Goal: Transaction & Acquisition: Obtain resource

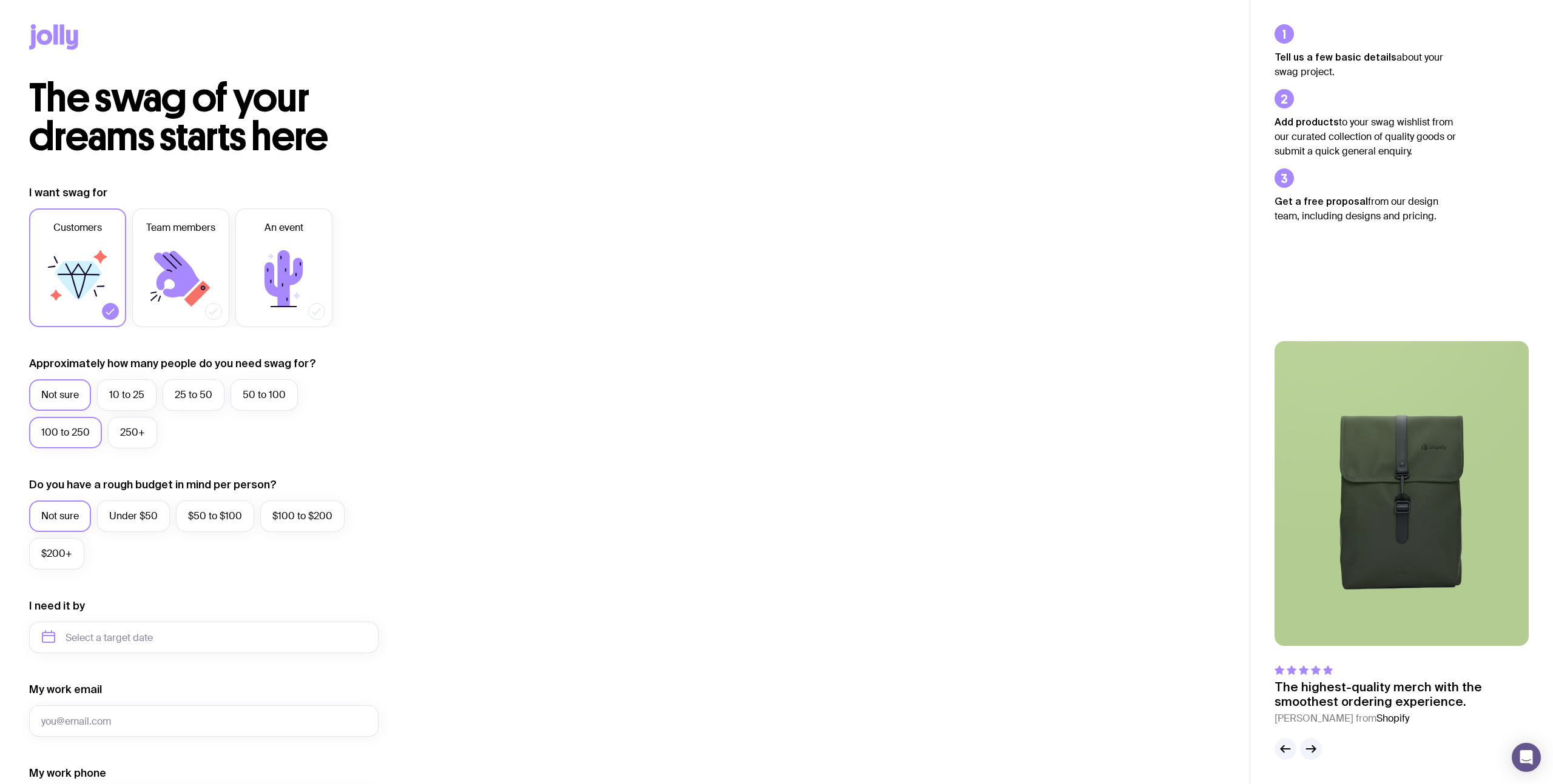
click at [86, 432] on label "100 to 250" at bounding box center [66, 433] width 73 height 32
click at [0, 0] on input "100 to 250" at bounding box center [0, 0] width 0 height 0
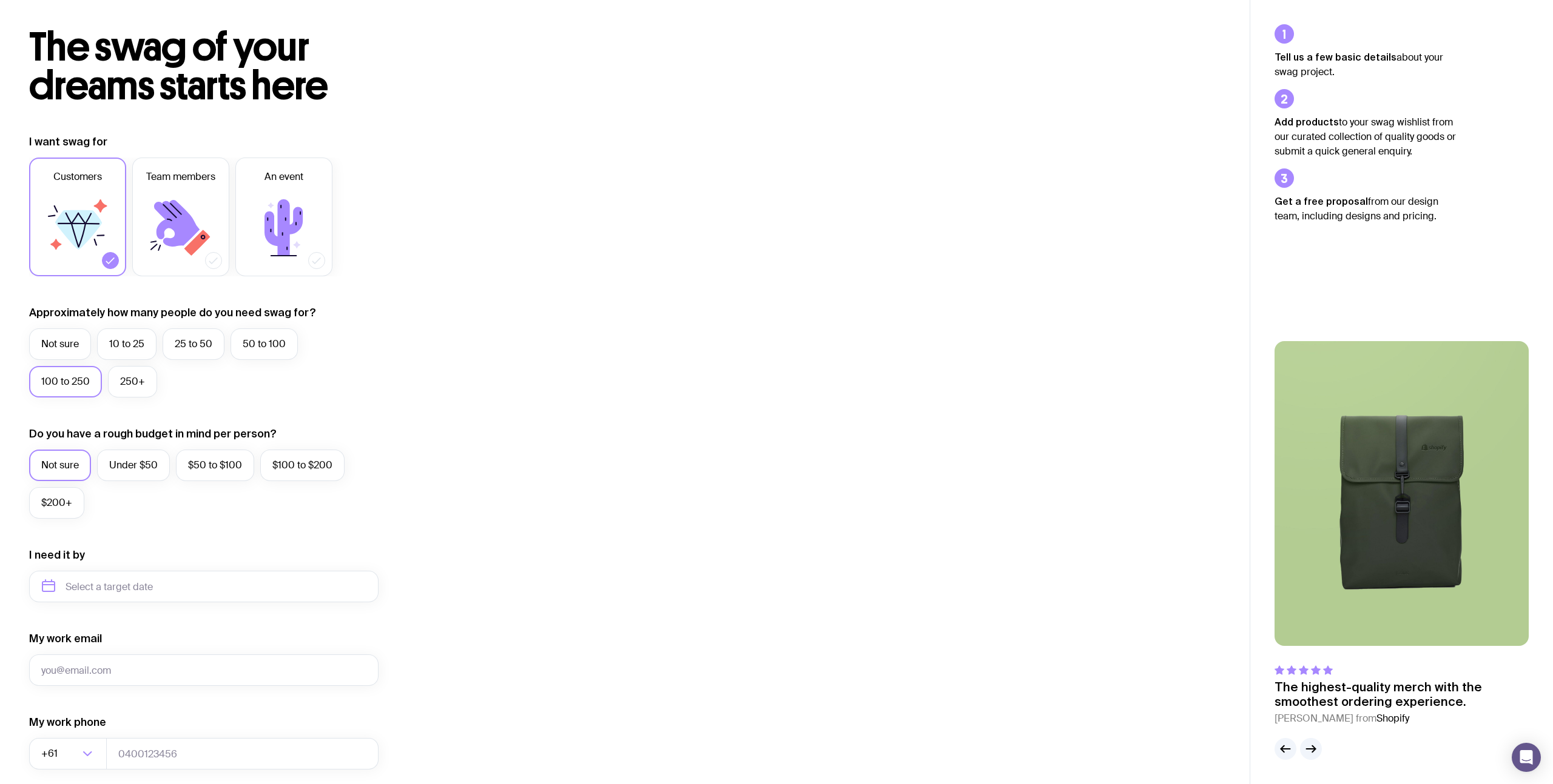
scroll to position [97, 0]
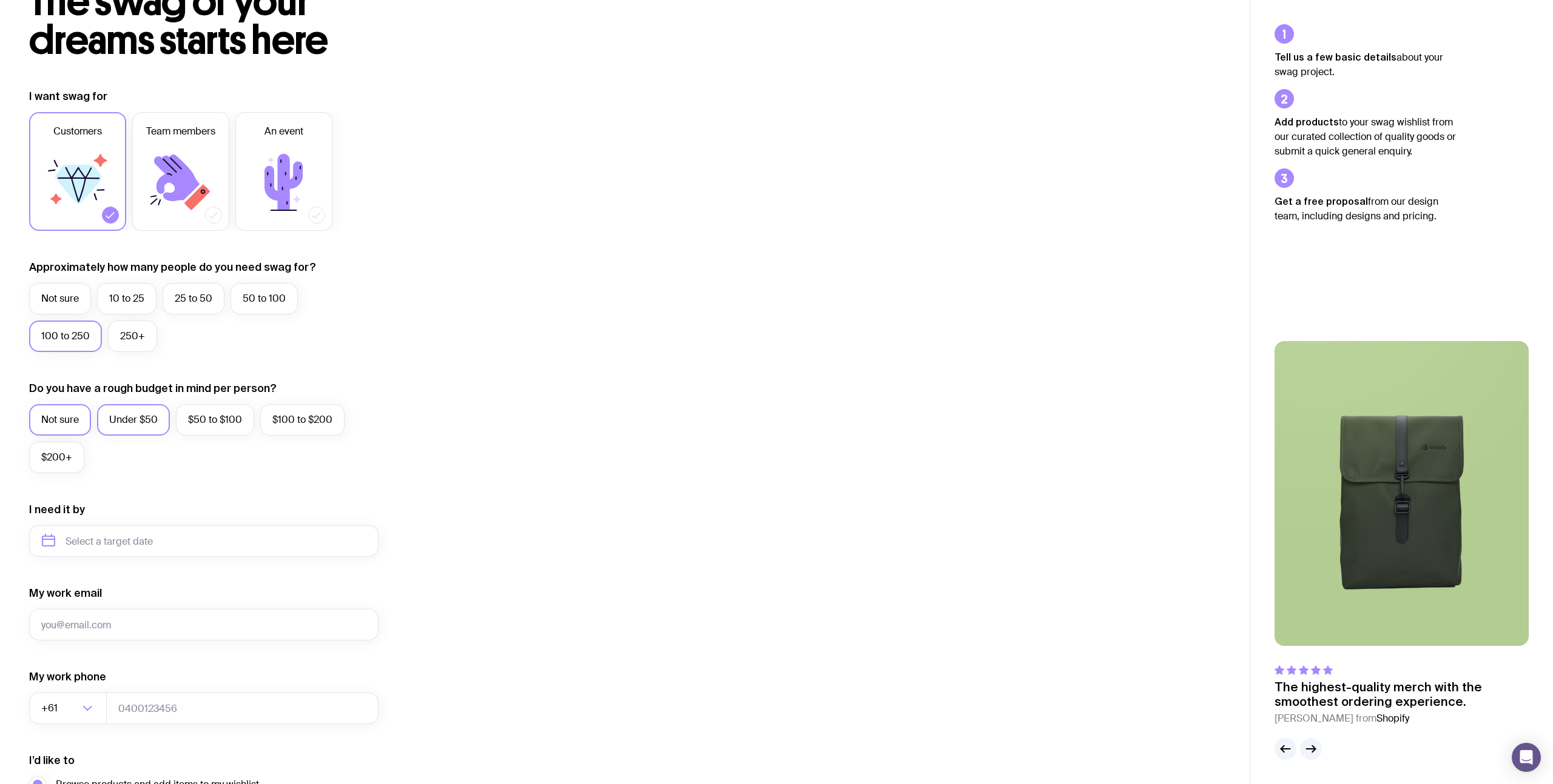
click at [125, 417] on label "Under $50" at bounding box center [133, 420] width 73 height 32
click at [0, 0] on input "Under $50" at bounding box center [0, 0] width 0 height 0
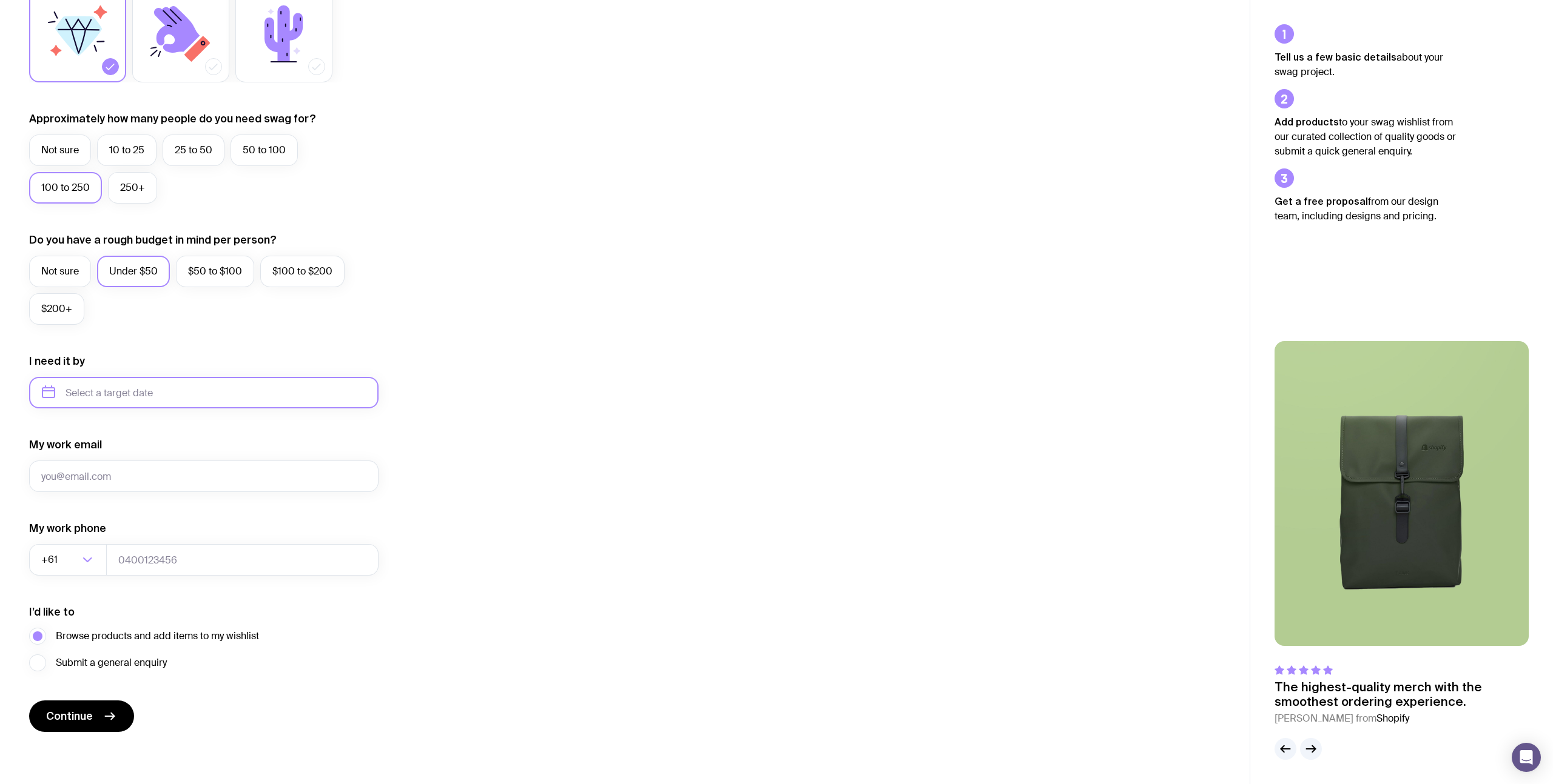
click at [205, 394] on input "text" at bounding box center [204, 393] width 349 height 32
click at [80, 530] on button "Sep" at bounding box center [56, 542] width 44 height 24
type input "September 2025"
click at [100, 474] on input "My work email" at bounding box center [204, 476] width 349 height 32
type input "[EMAIL_ADDRESS][DOMAIN_NAME]"
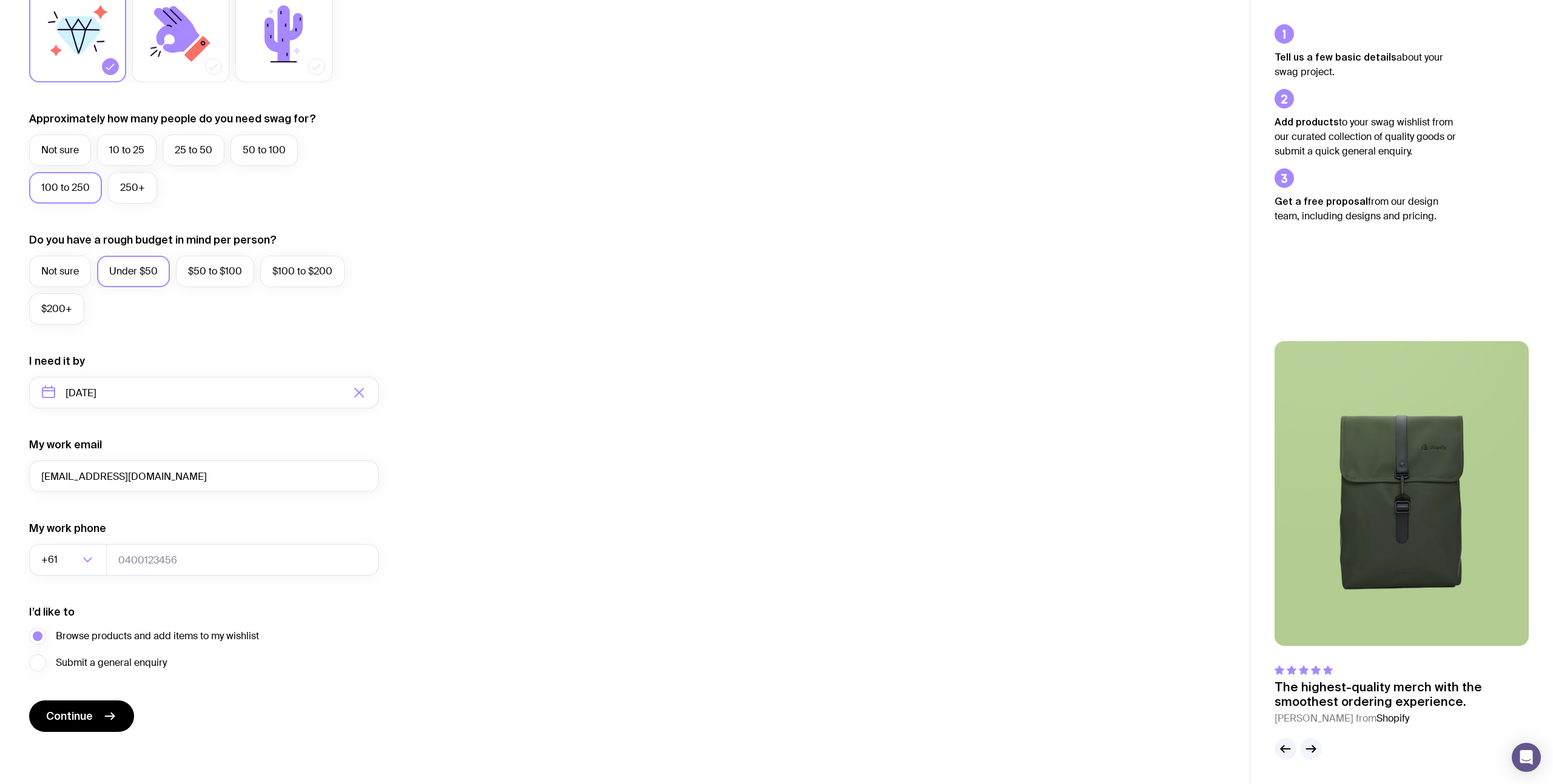
type input "0415253476"
click at [84, 714] on span "Continue" at bounding box center [69, 716] width 47 height 15
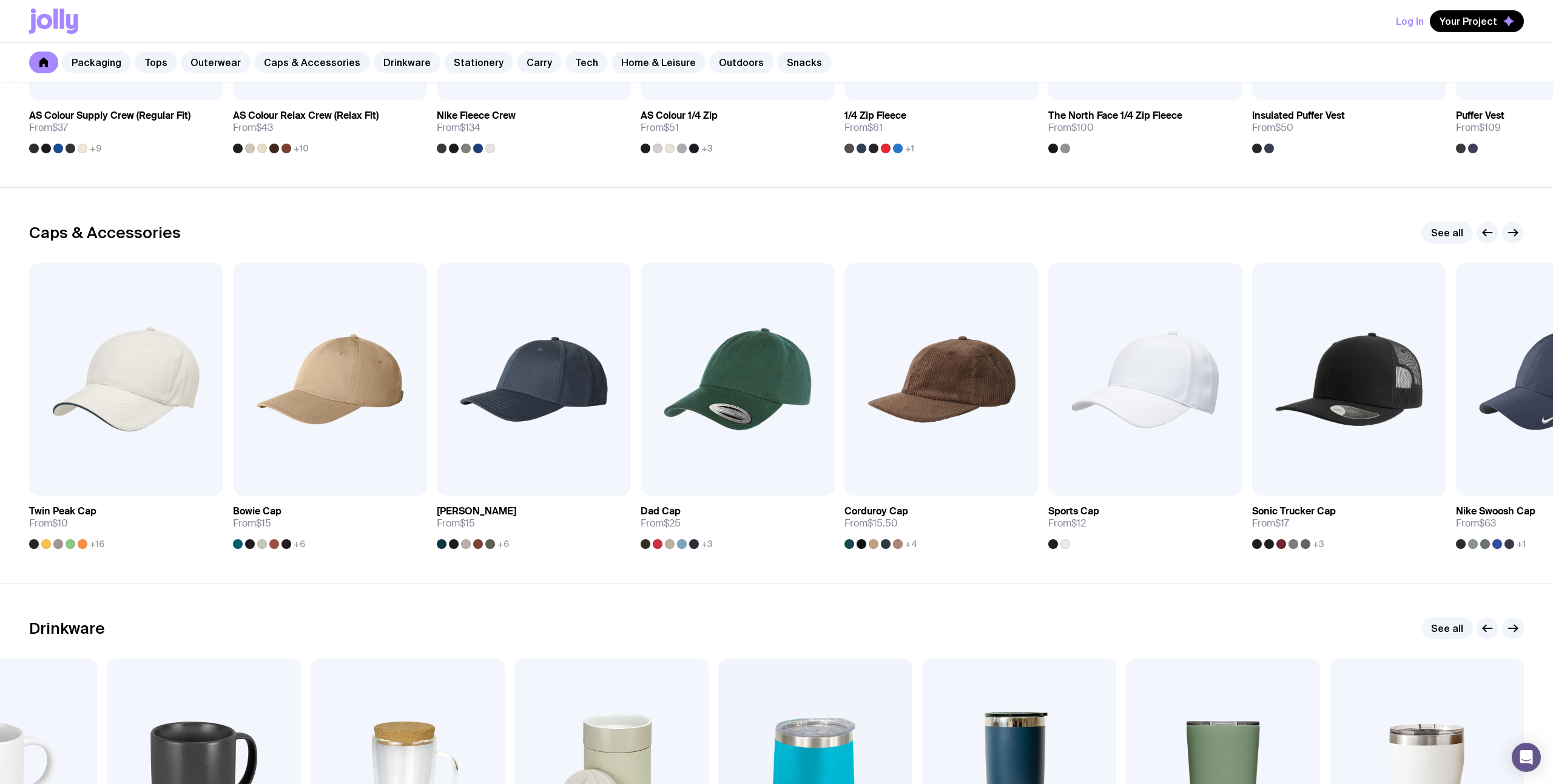
scroll to position [895, 0]
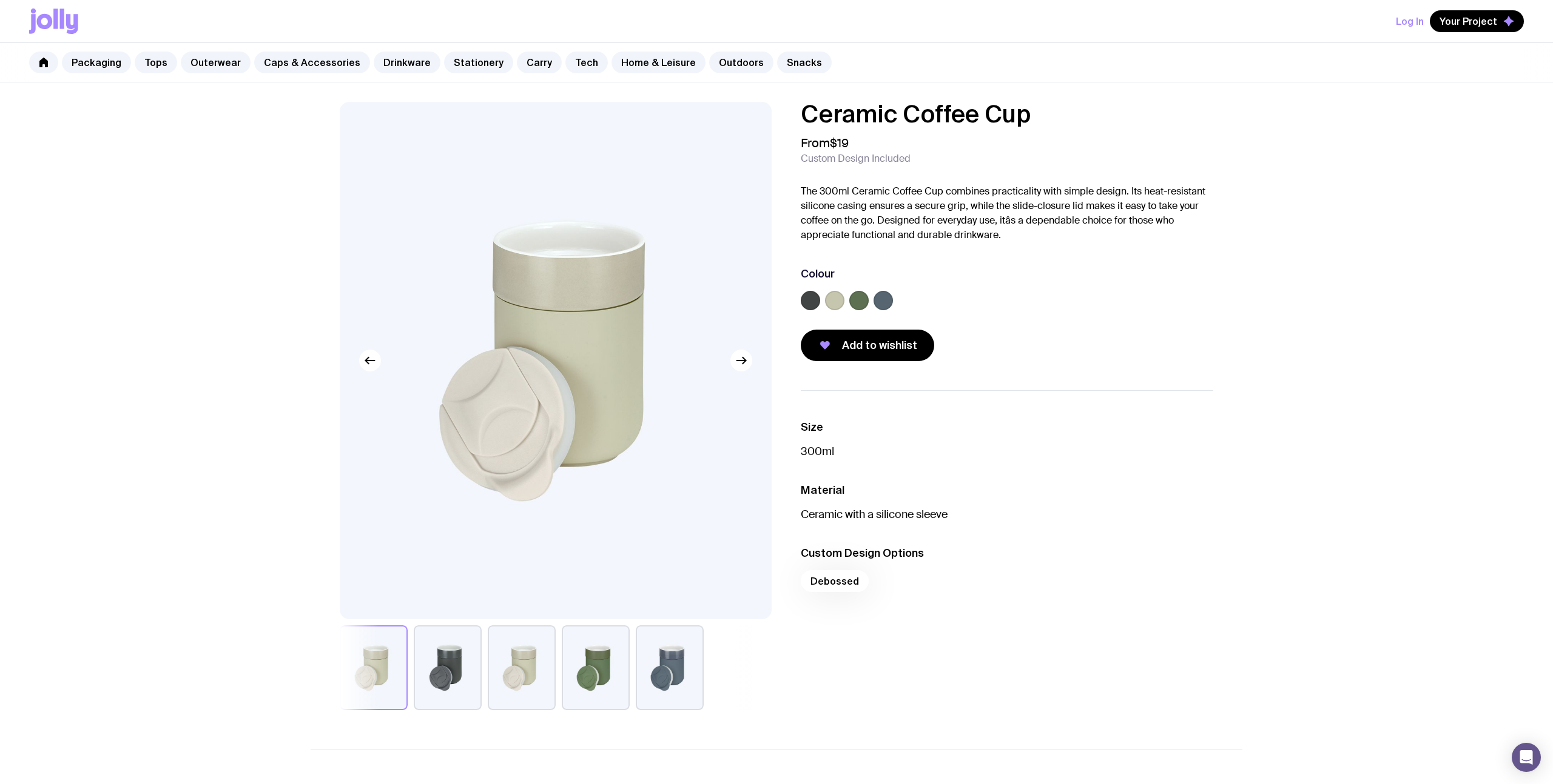
click at [815, 305] on label at bounding box center [810, 300] width 20 height 20
click at [0, 0] on input "radio" at bounding box center [0, 0] width 0 height 0
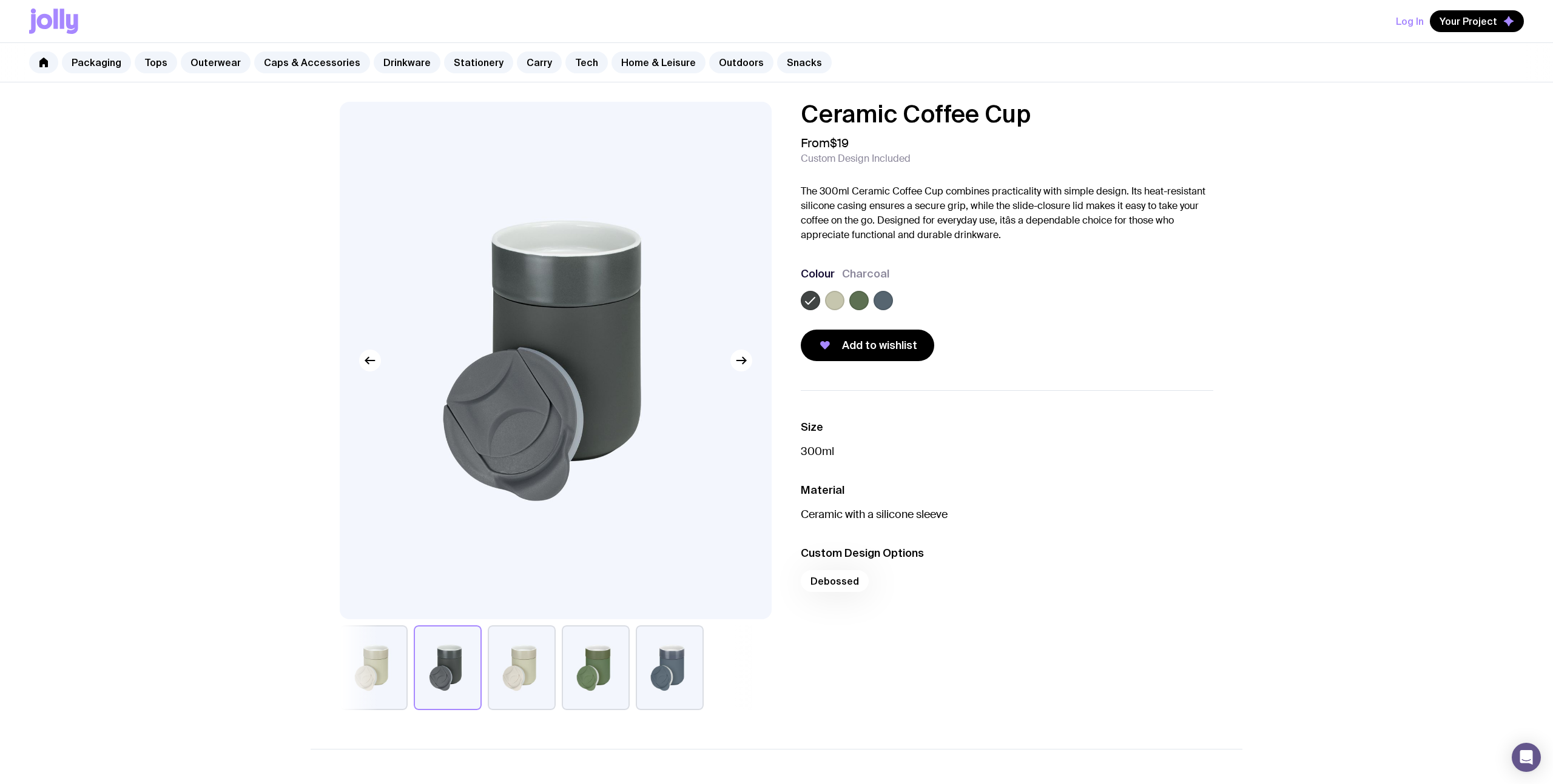
click at [894, 301] on div at bounding box center [1007, 303] width 413 height 24
click at [883, 301] on label at bounding box center [883, 300] width 20 height 20
click at [0, 0] on input "radio" at bounding box center [0, 0] width 0 height 0
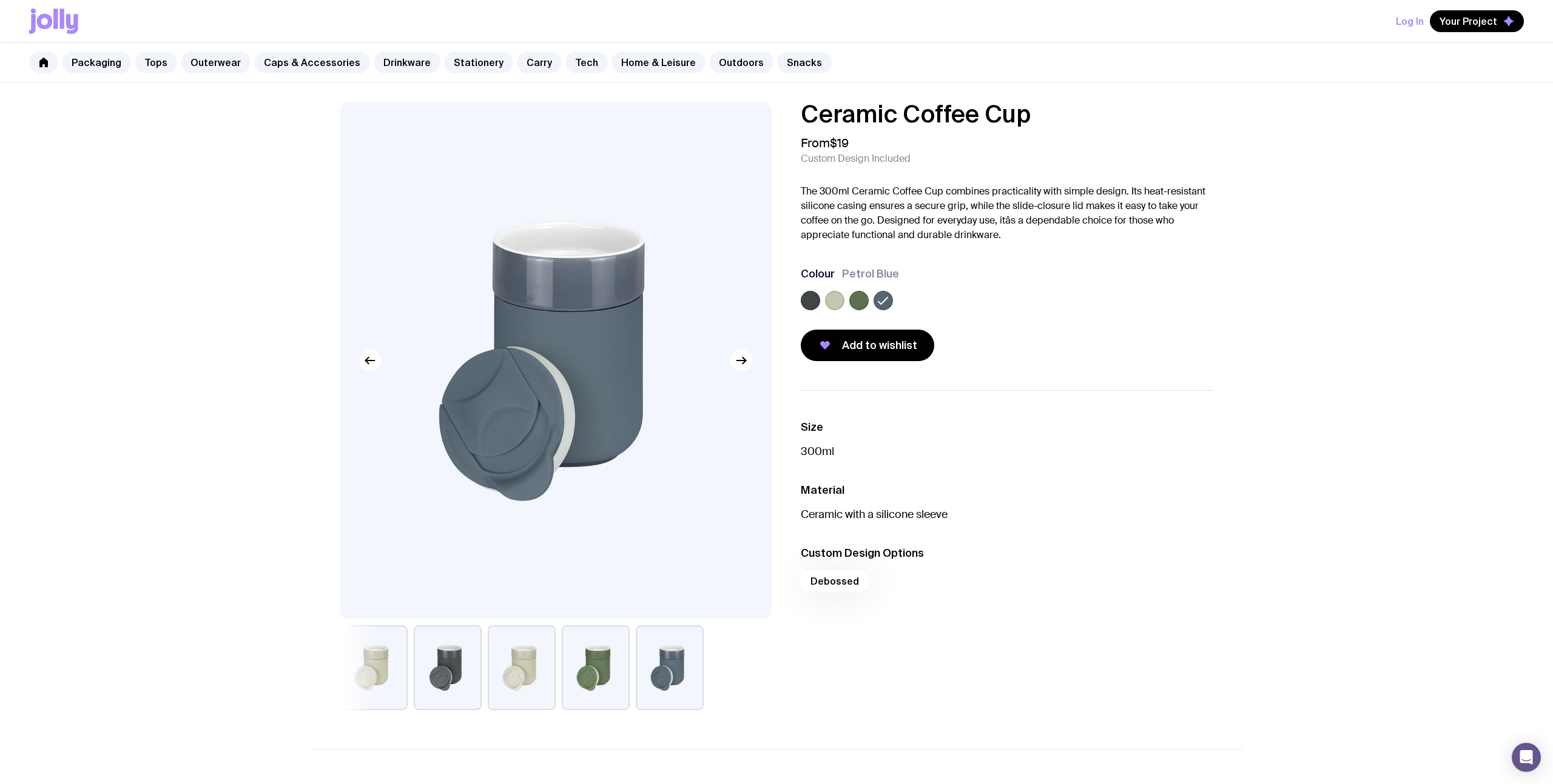
click at [855, 302] on label at bounding box center [859, 300] width 20 height 20
click at [0, 0] on input "radio" at bounding box center [0, 0] width 0 height 0
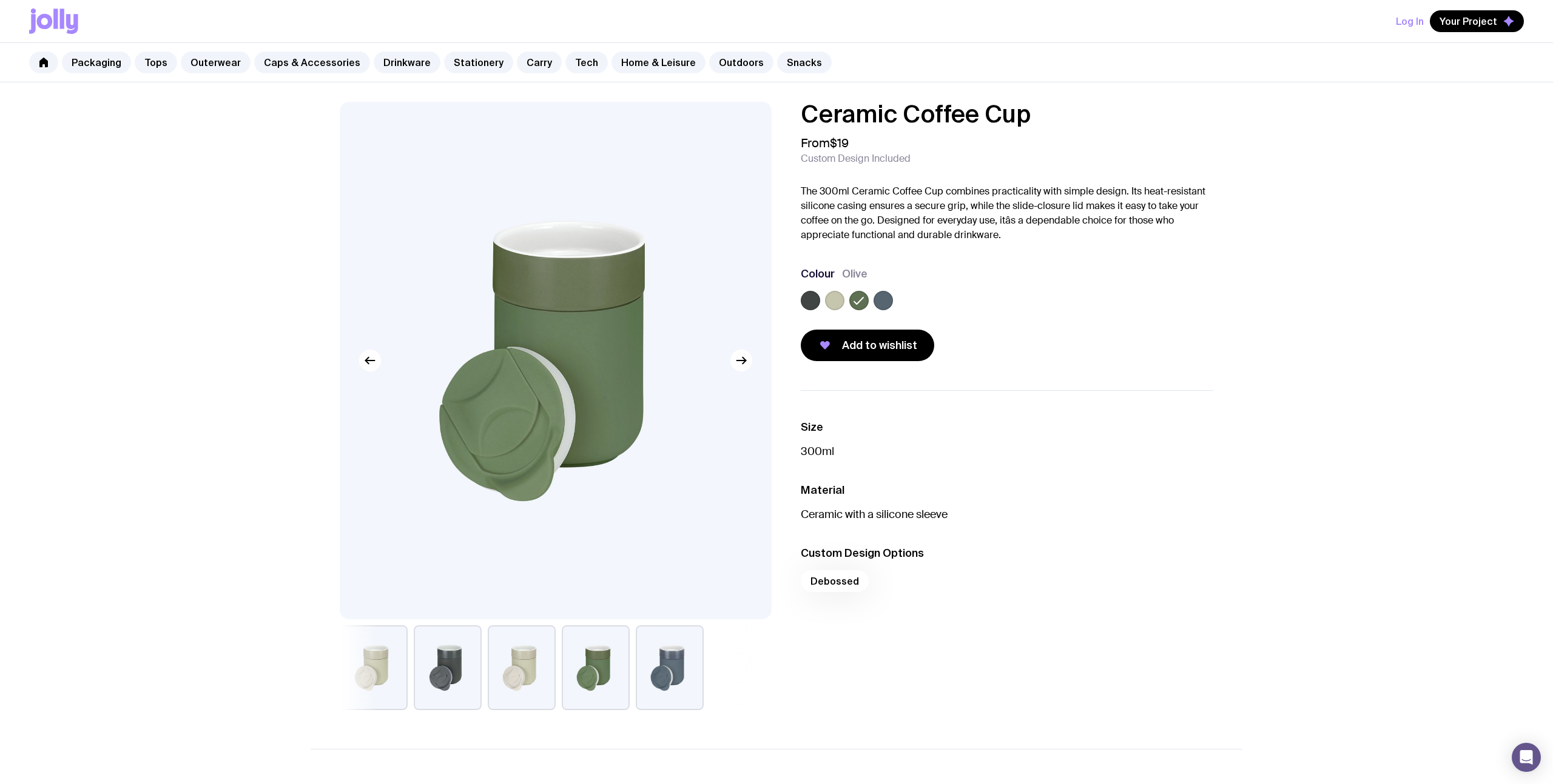
click at [832, 303] on label at bounding box center [834, 300] width 20 height 20
click at [0, 0] on input "radio" at bounding box center [0, 0] width 0 height 0
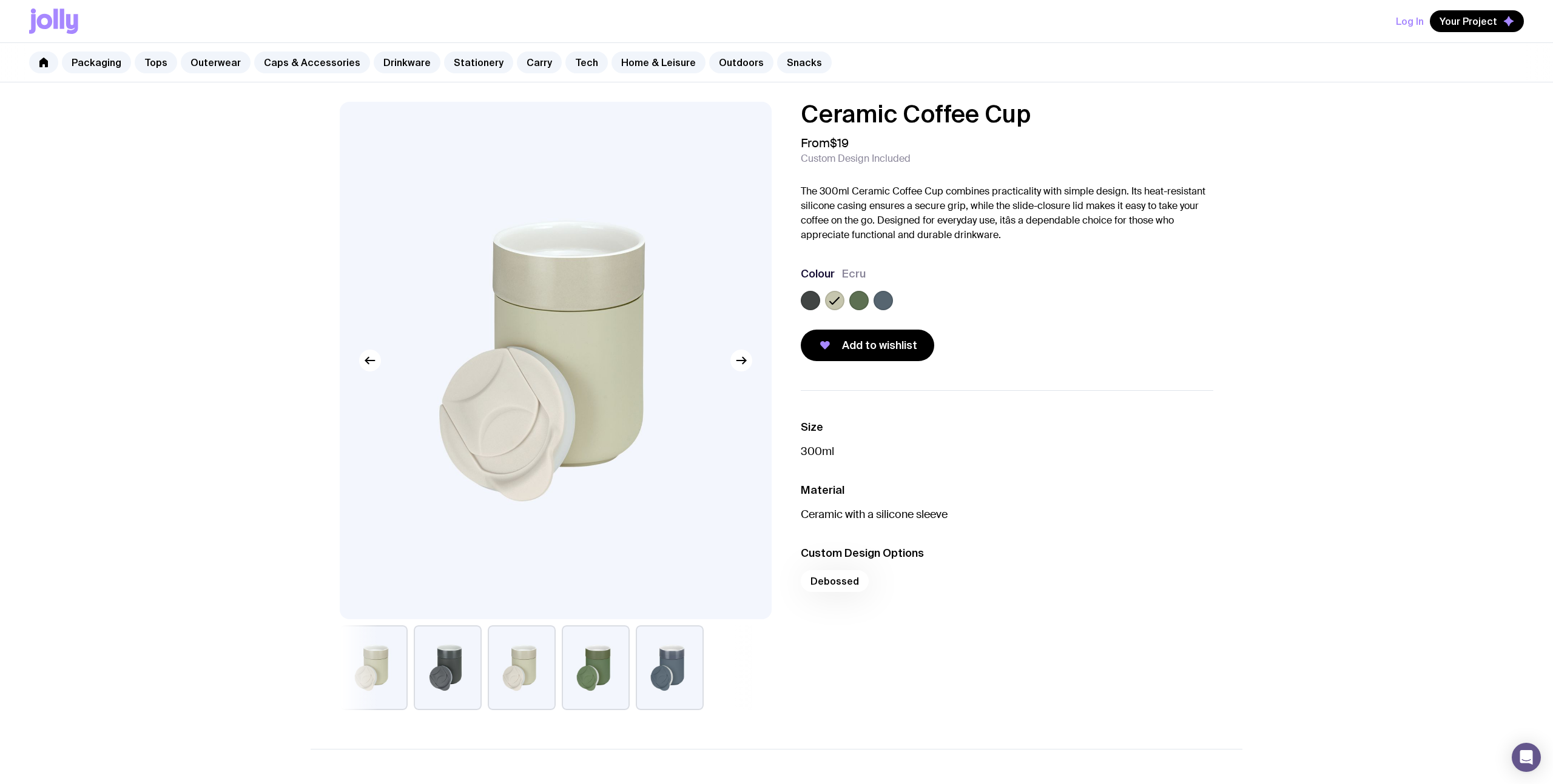
click at [810, 301] on label at bounding box center [810, 300] width 20 height 20
click at [0, 0] on input "radio" at bounding box center [0, 0] width 0 height 0
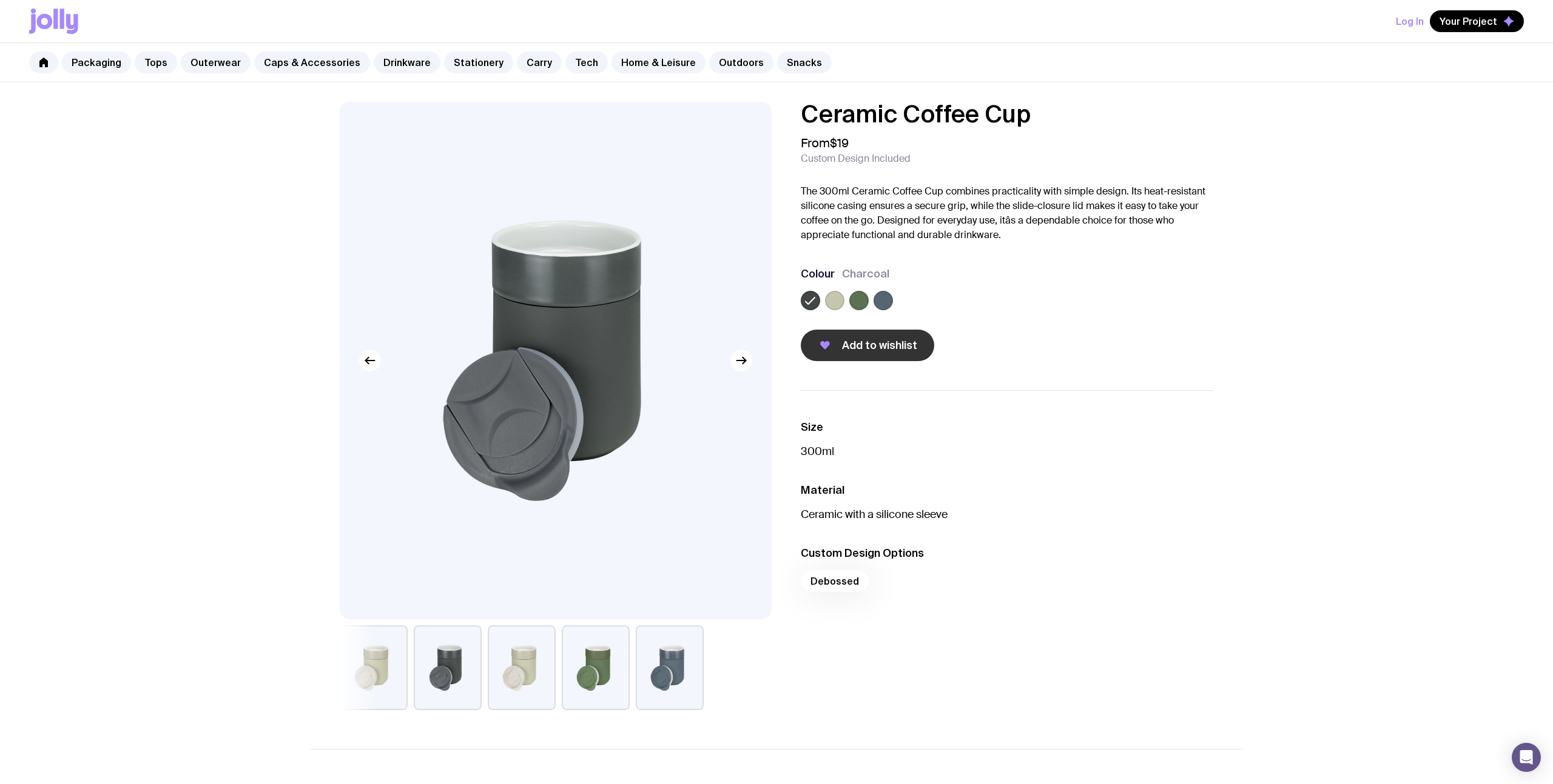
click at [855, 347] on span "Add to wishlist" at bounding box center [879, 346] width 75 height 15
click at [1469, 25] on span "Your Project" at bounding box center [1468, 21] width 57 height 12
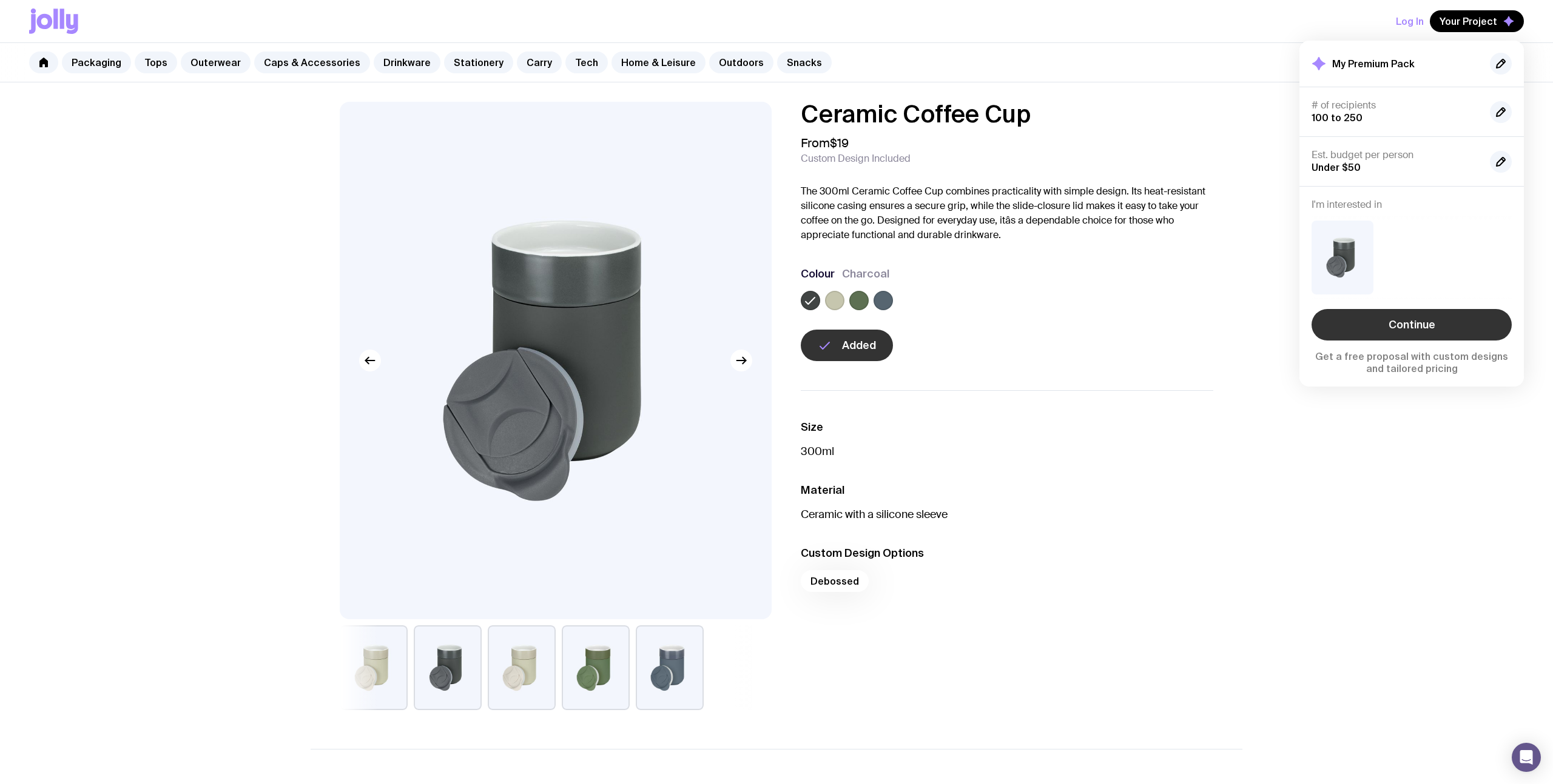
click at [1430, 334] on link "Continue" at bounding box center [1411, 325] width 200 height 32
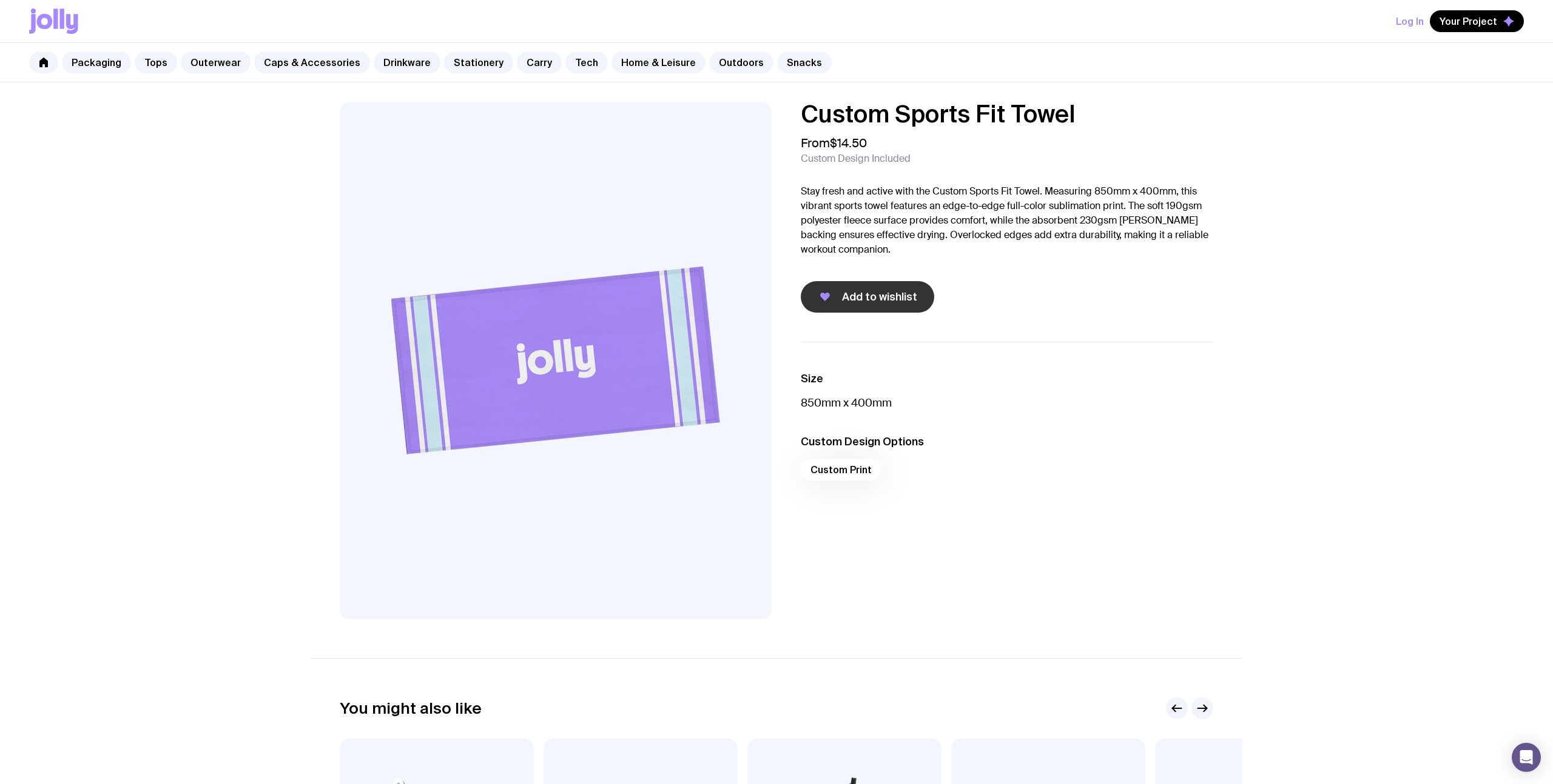
click at [857, 301] on span "Add to wishlist" at bounding box center [879, 297] width 75 height 15
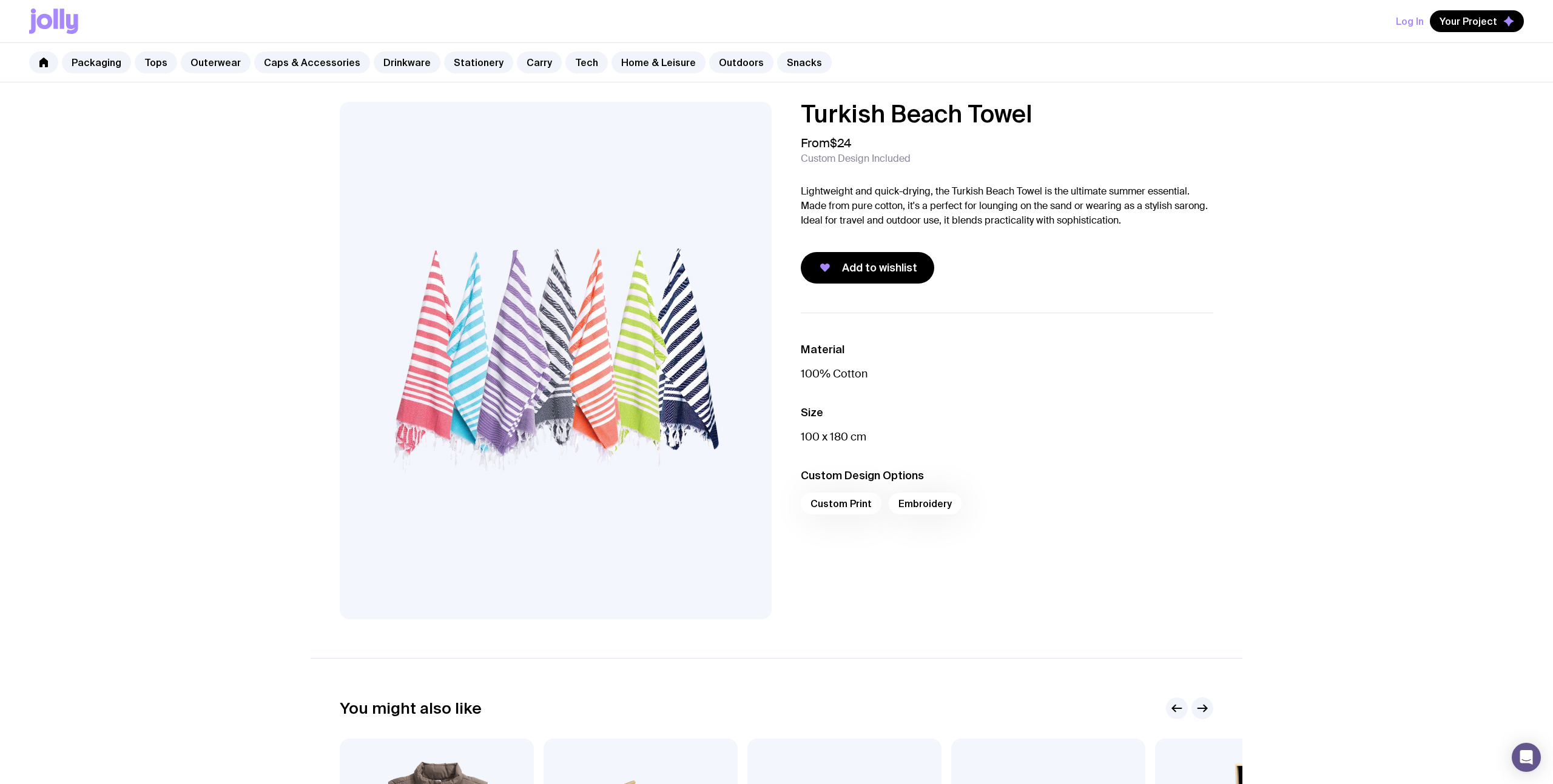
click at [846, 504] on div "Custom Print Embroidery" at bounding box center [1007, 507] width 413 height 29
click at [834, 503] on div "Custom Print Embroidery" at bounding box center [1007, 507] width 413 height 29
click at [873, 273] on span "Add to wishlist" at bounding box center [879, 268] width 75 height 15
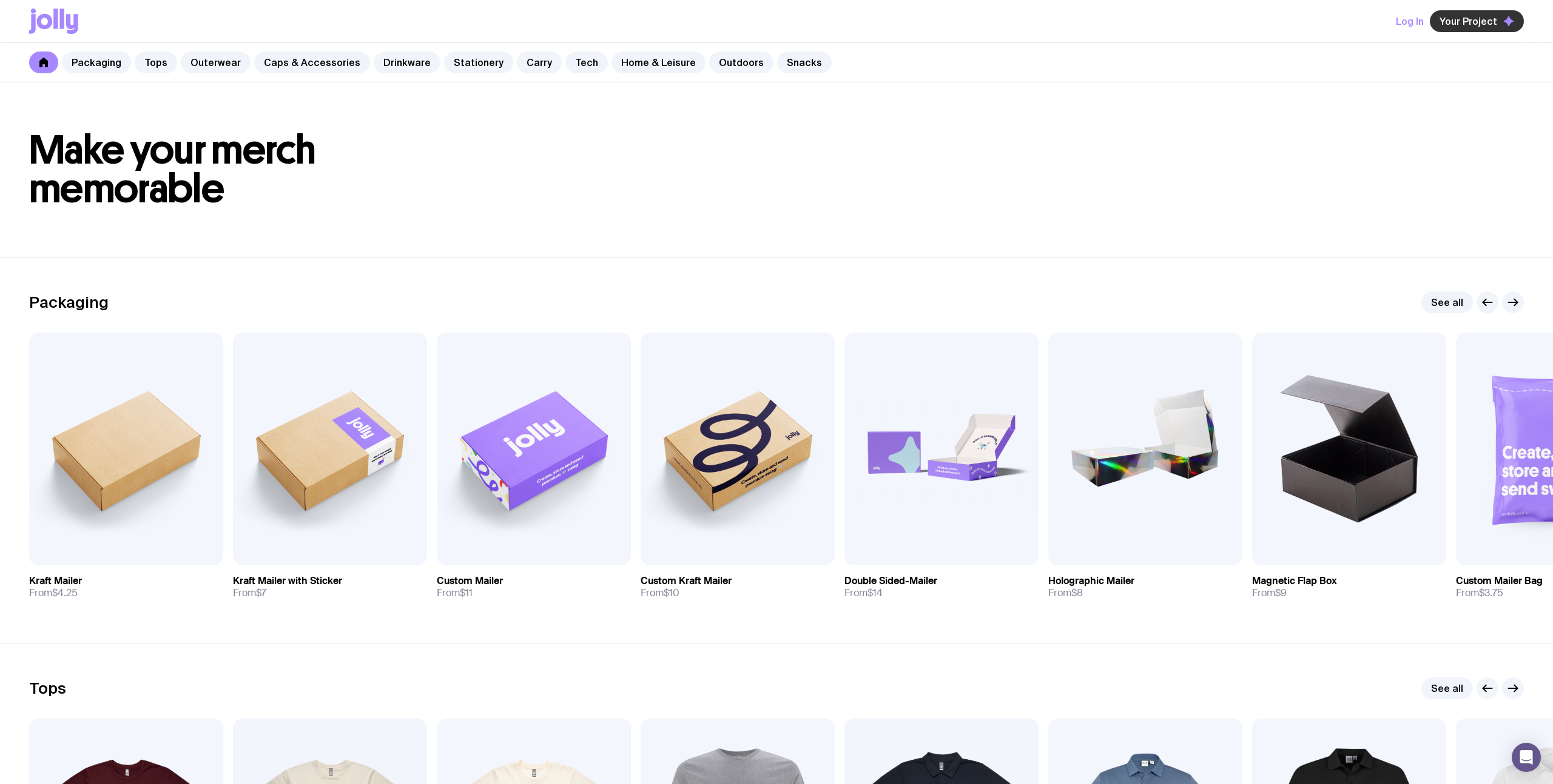
click at [1492, 22] on span "Your Project" at bounding box center [1468, 21] width 57 height 12
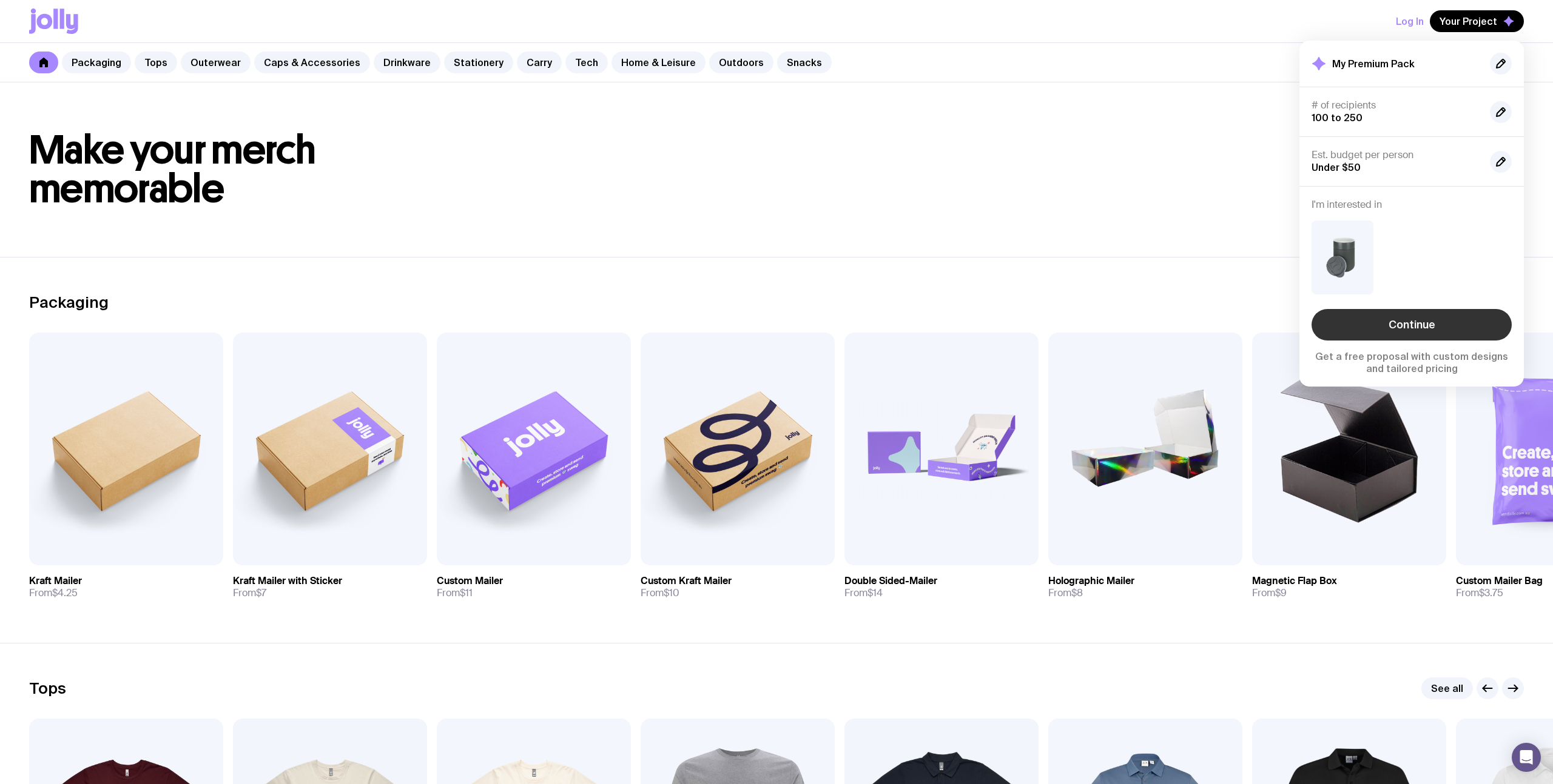
click at [1356, 328] on link "Continue" at bounding box center [1411, 325] width 200 height 32
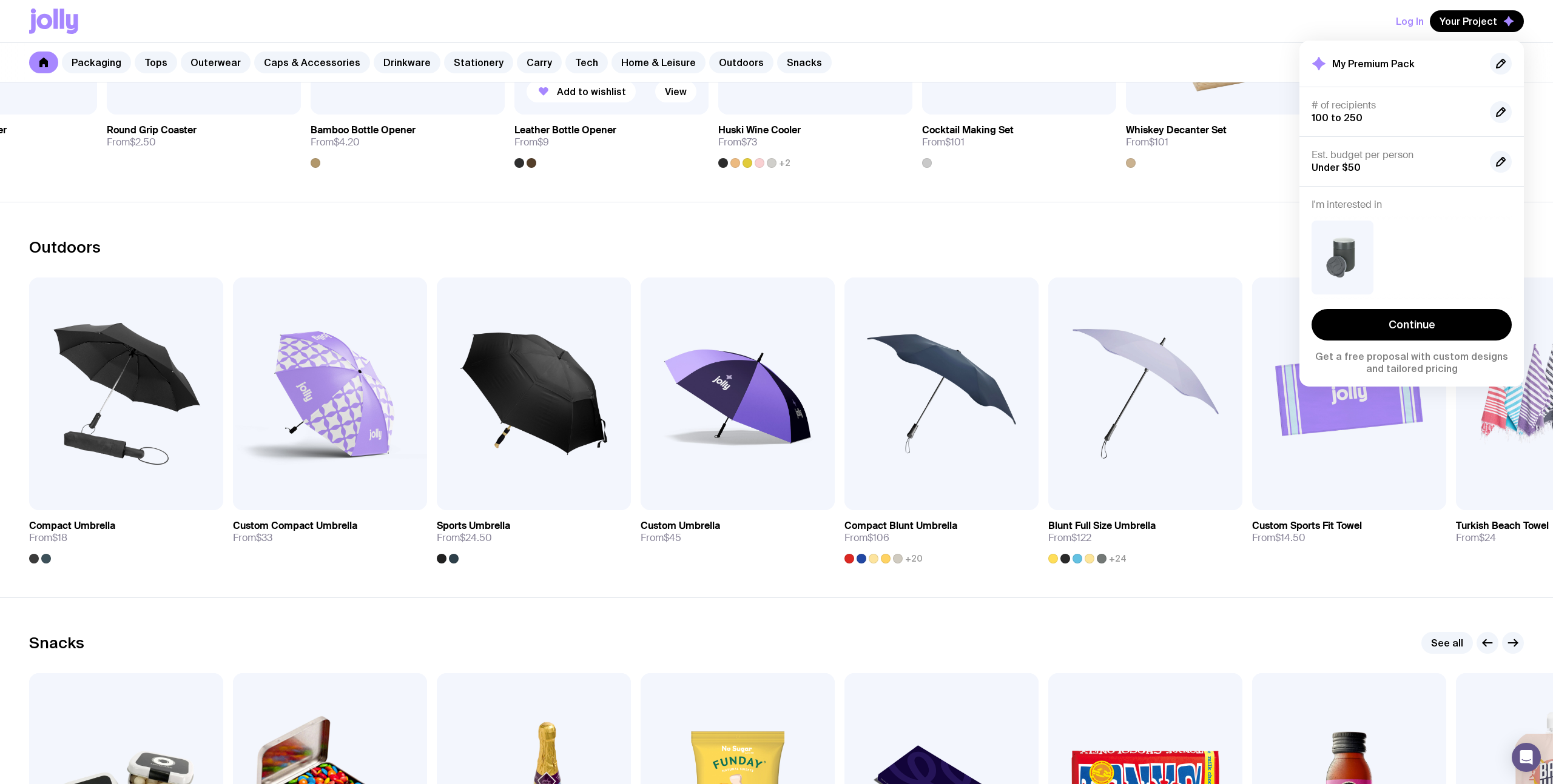
scroll to position [3610, 0]
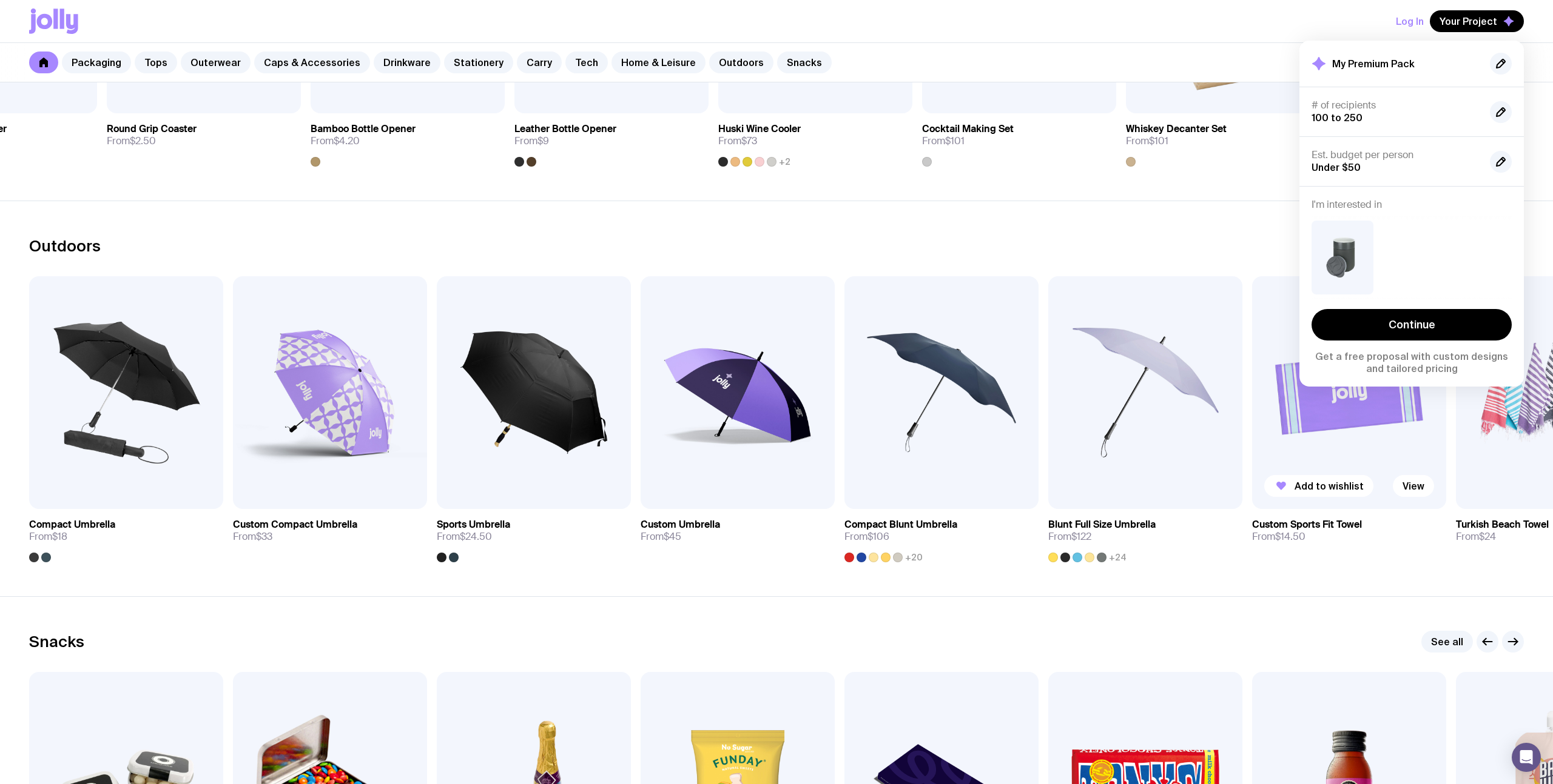
click at [1318, 439] on img at bounding box center [1348, 393] width 194 height 233
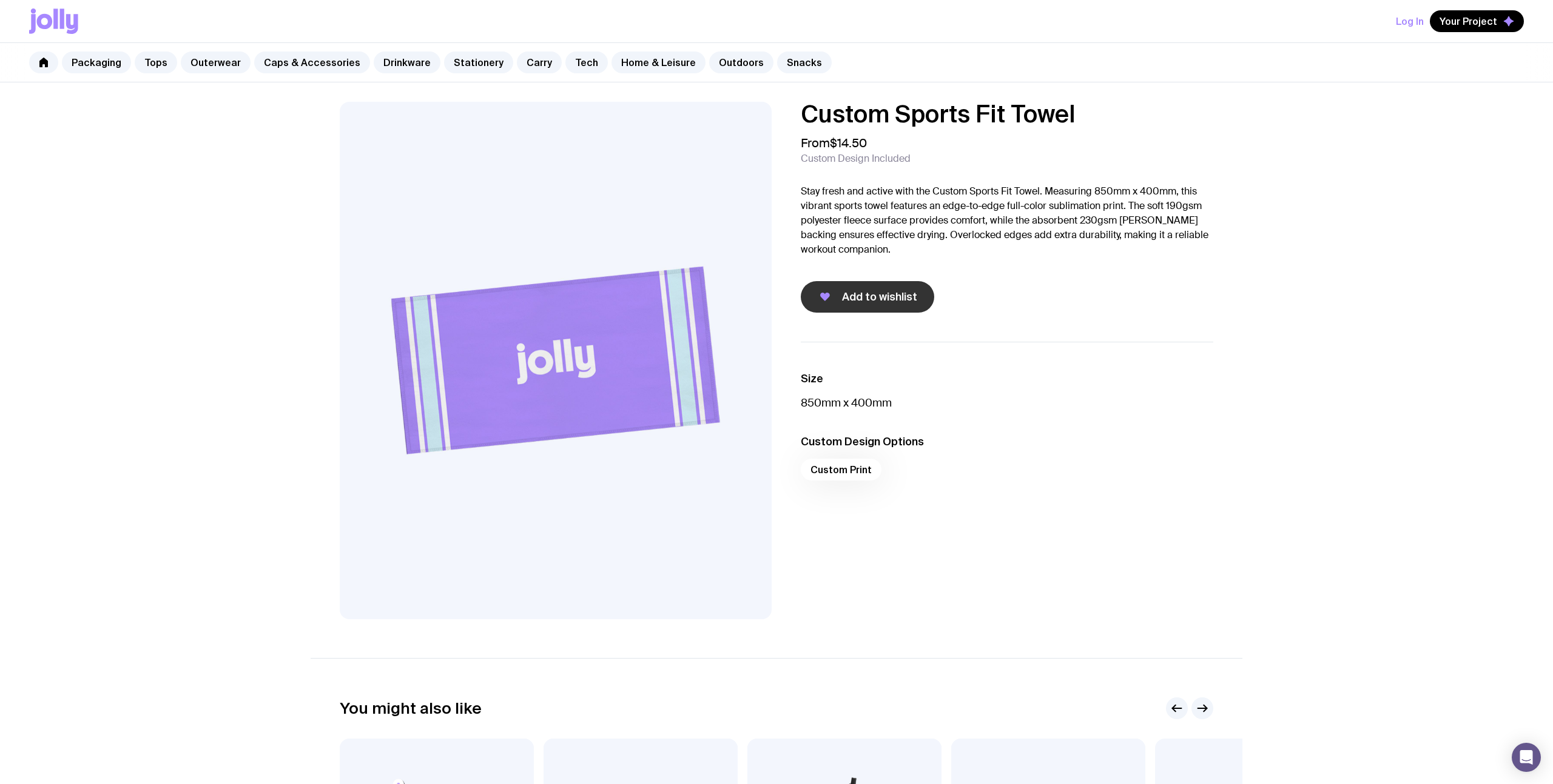
click at [907, 297] on span "Add to wishlist" at bounding box center [879, 297] width 75 height 15
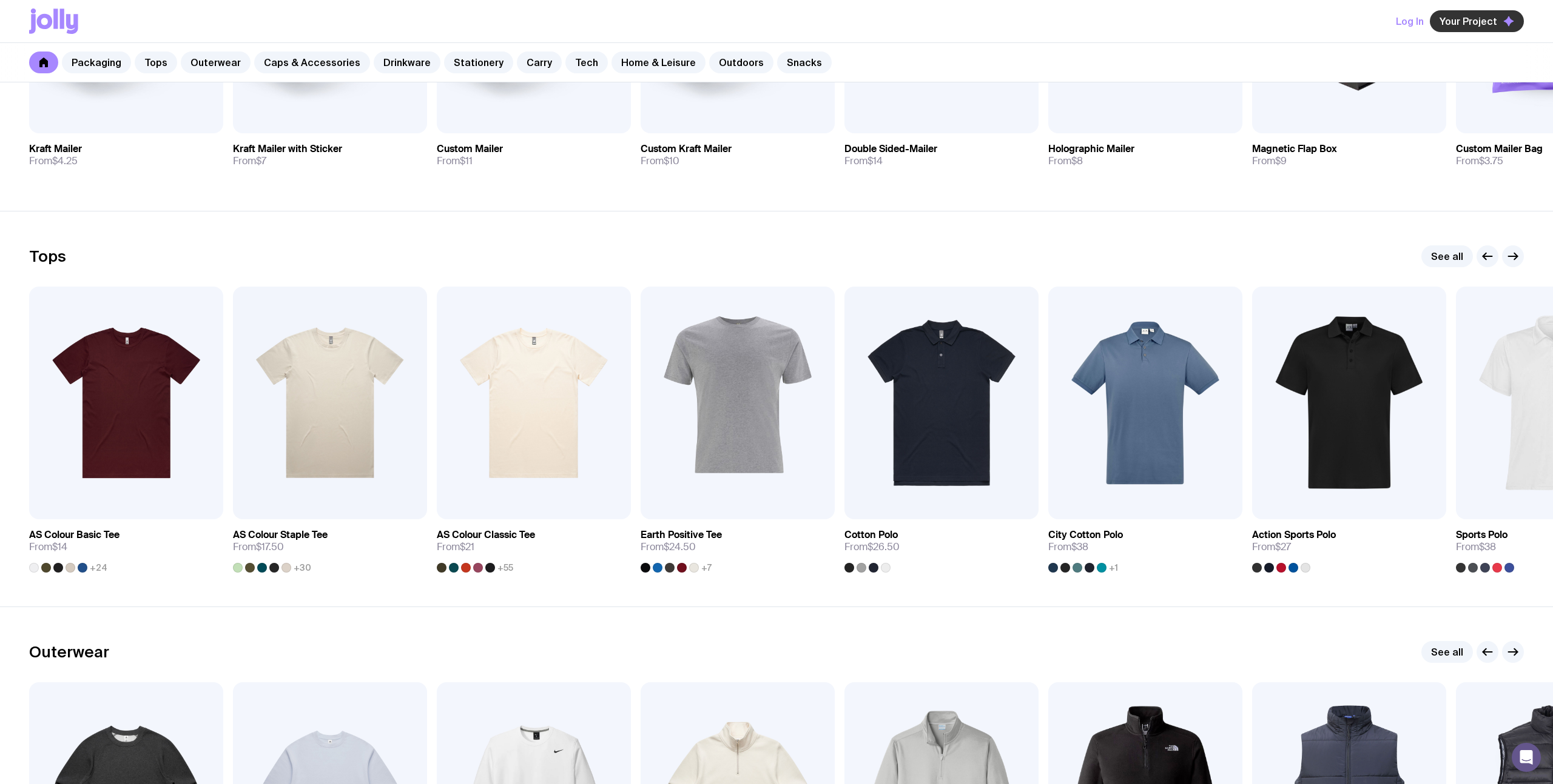
click at [1482, 19] on span "Your Project" at bounding box center [1468, 21] width 57 height 12
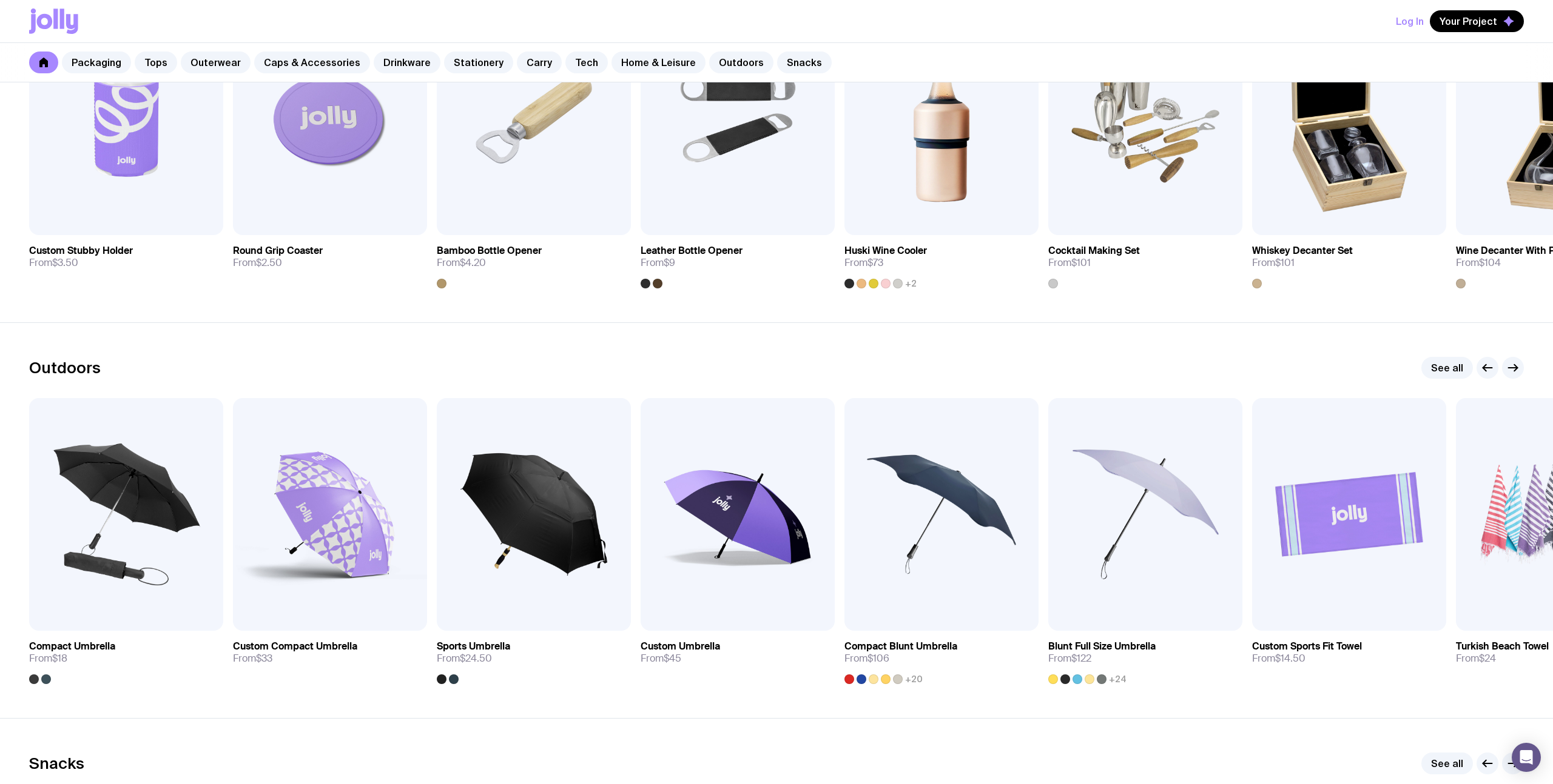
scroll to position [3560, 0]
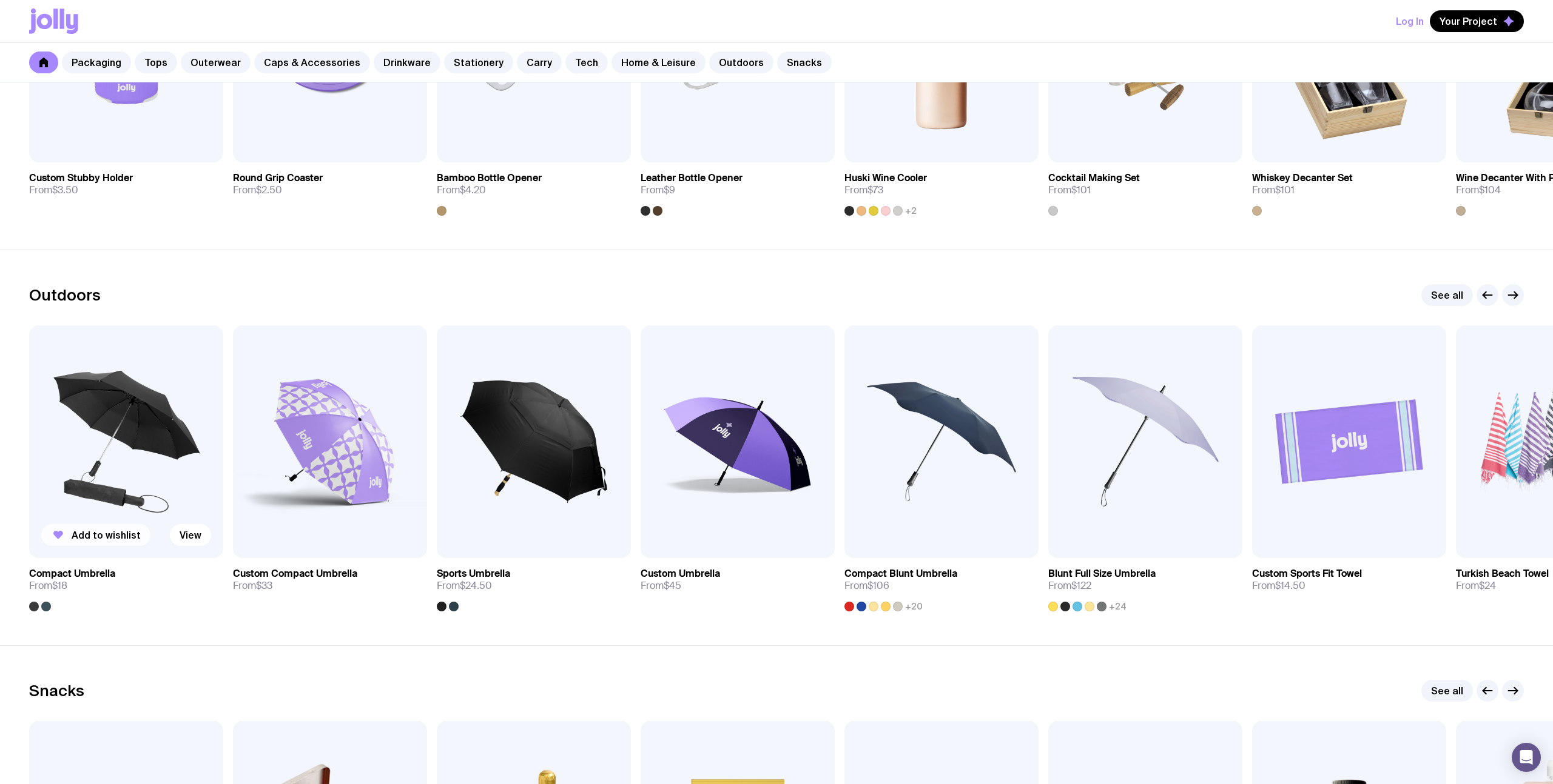
click at [110, 535] on span "Add to wishlist" at bounding box center [106, 535] width 69 height 12
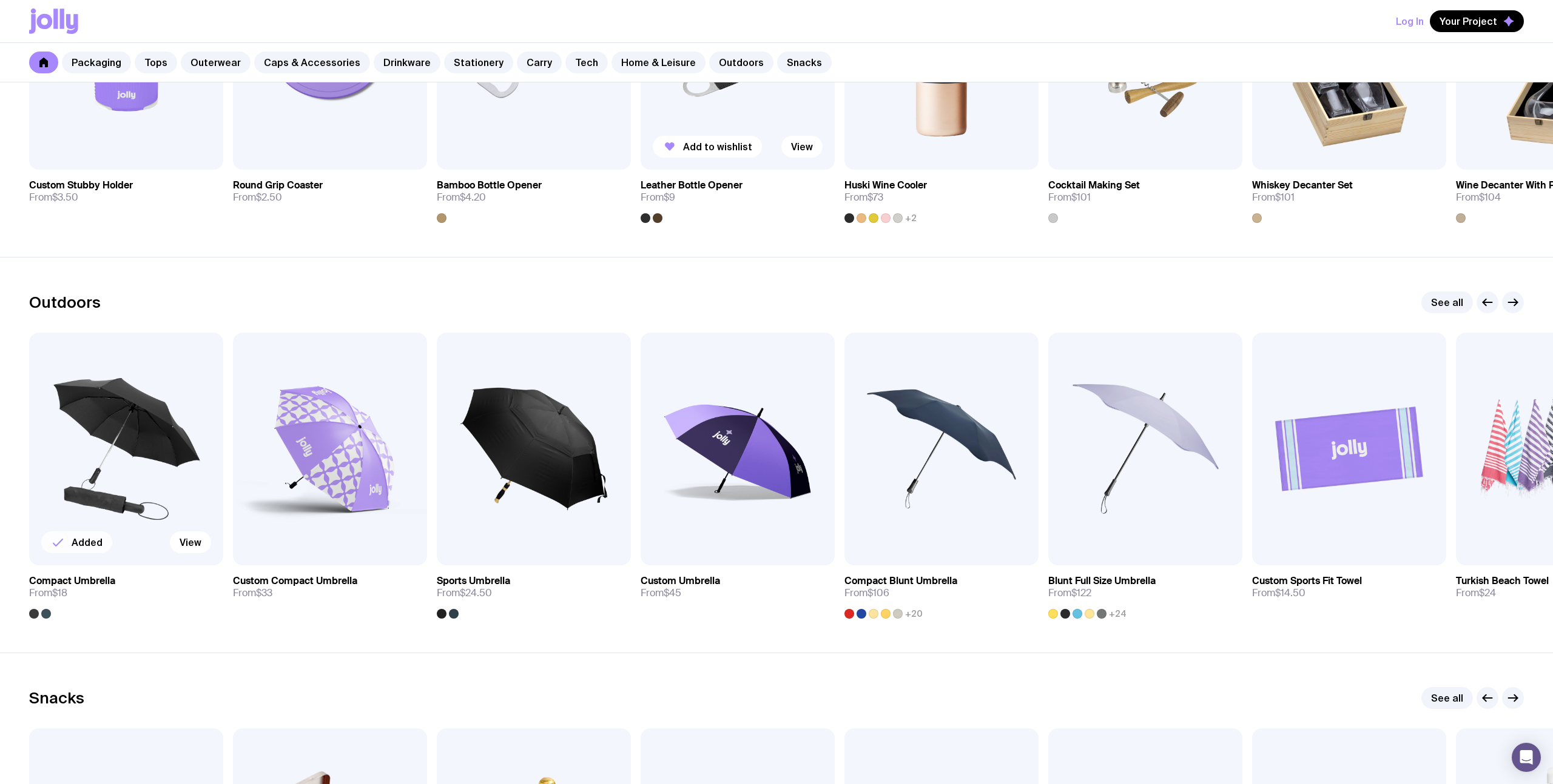
scroll to position [3571, 0]
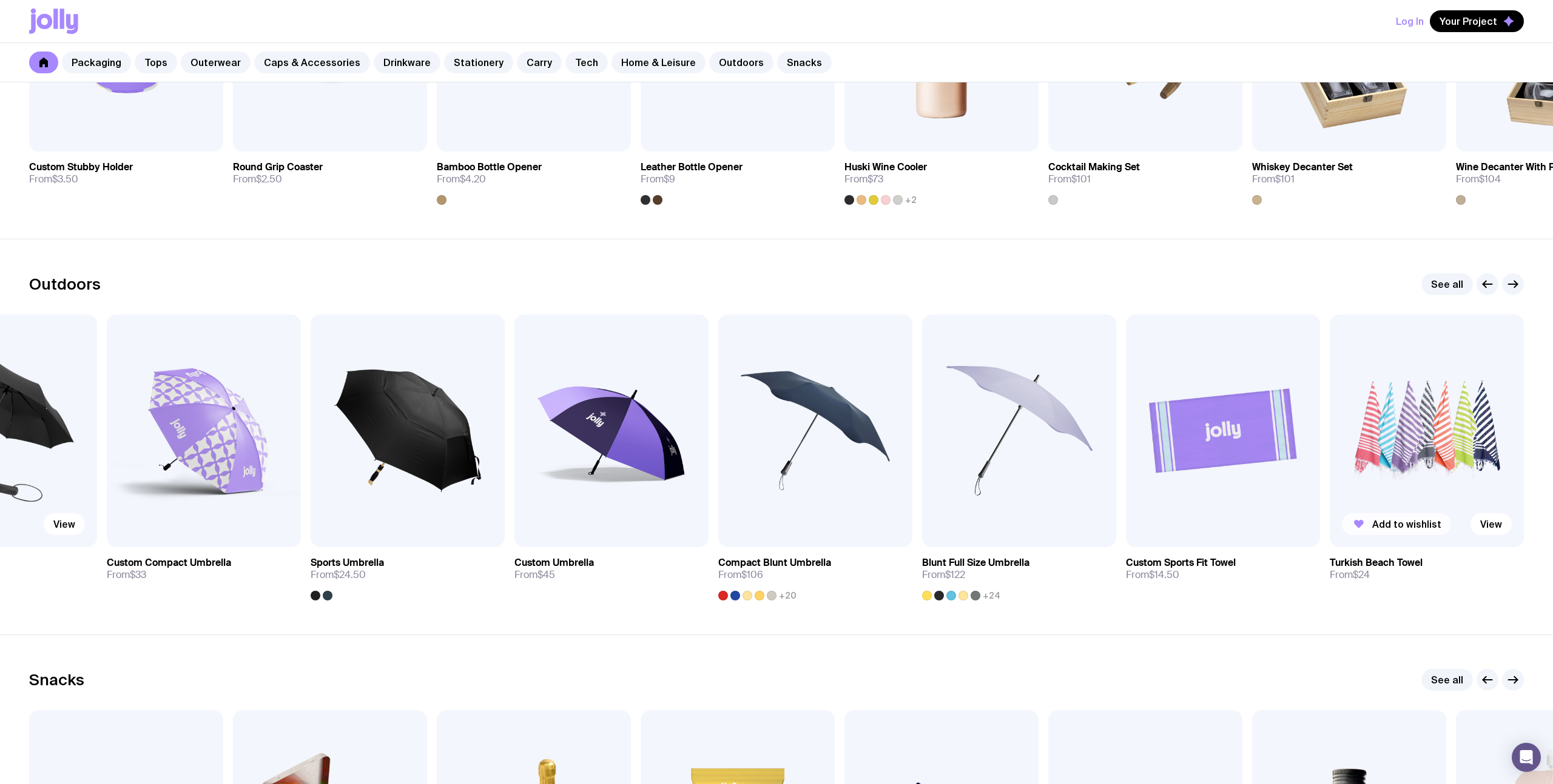
click at [1409, 524] on span "Add to wishlist" at bounding box center [1407, 524] width 69 height 12
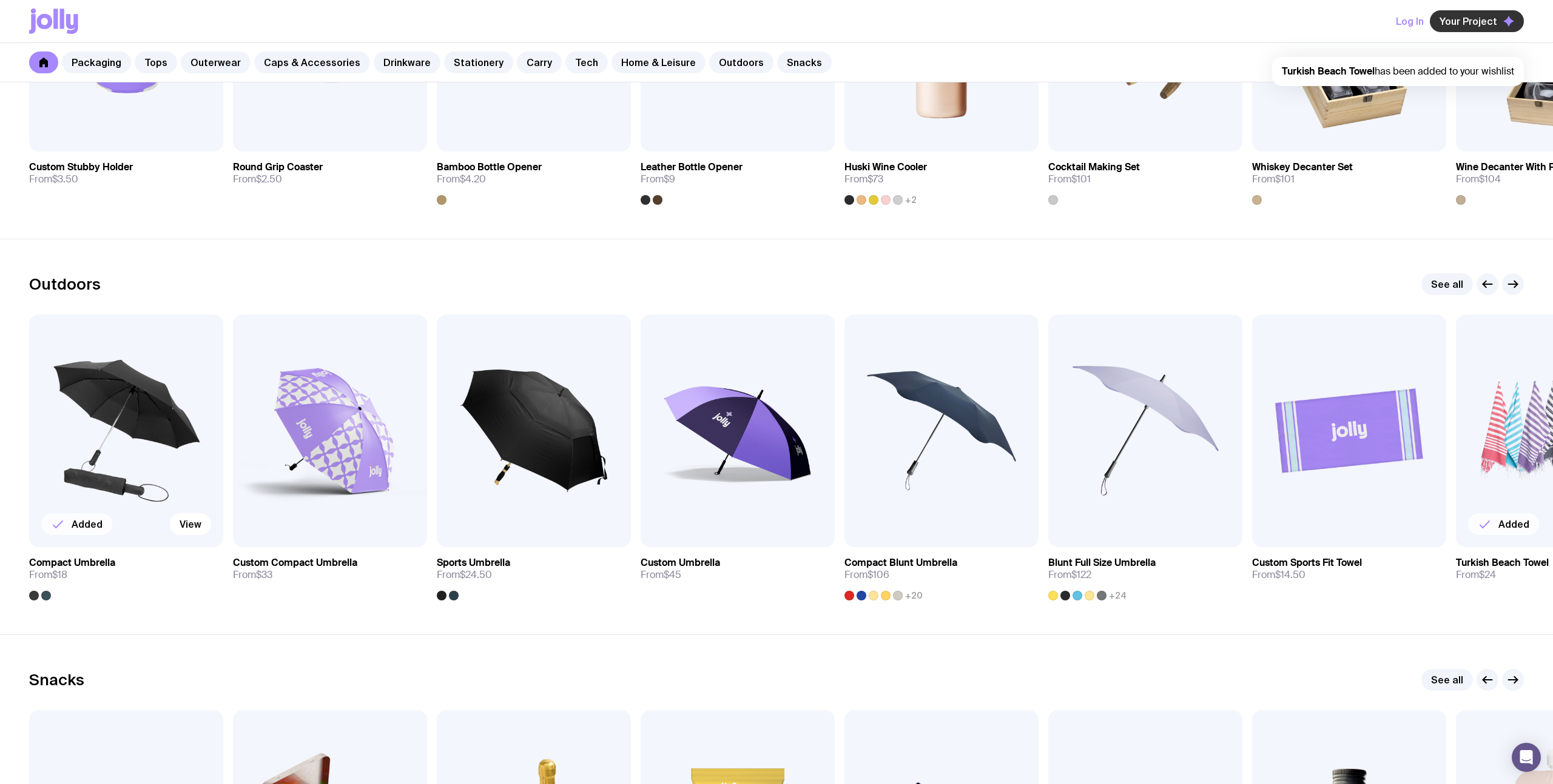
click at [1494, 13] on button "Your Project" at bounding box center [1477, 21] width 94 height 22
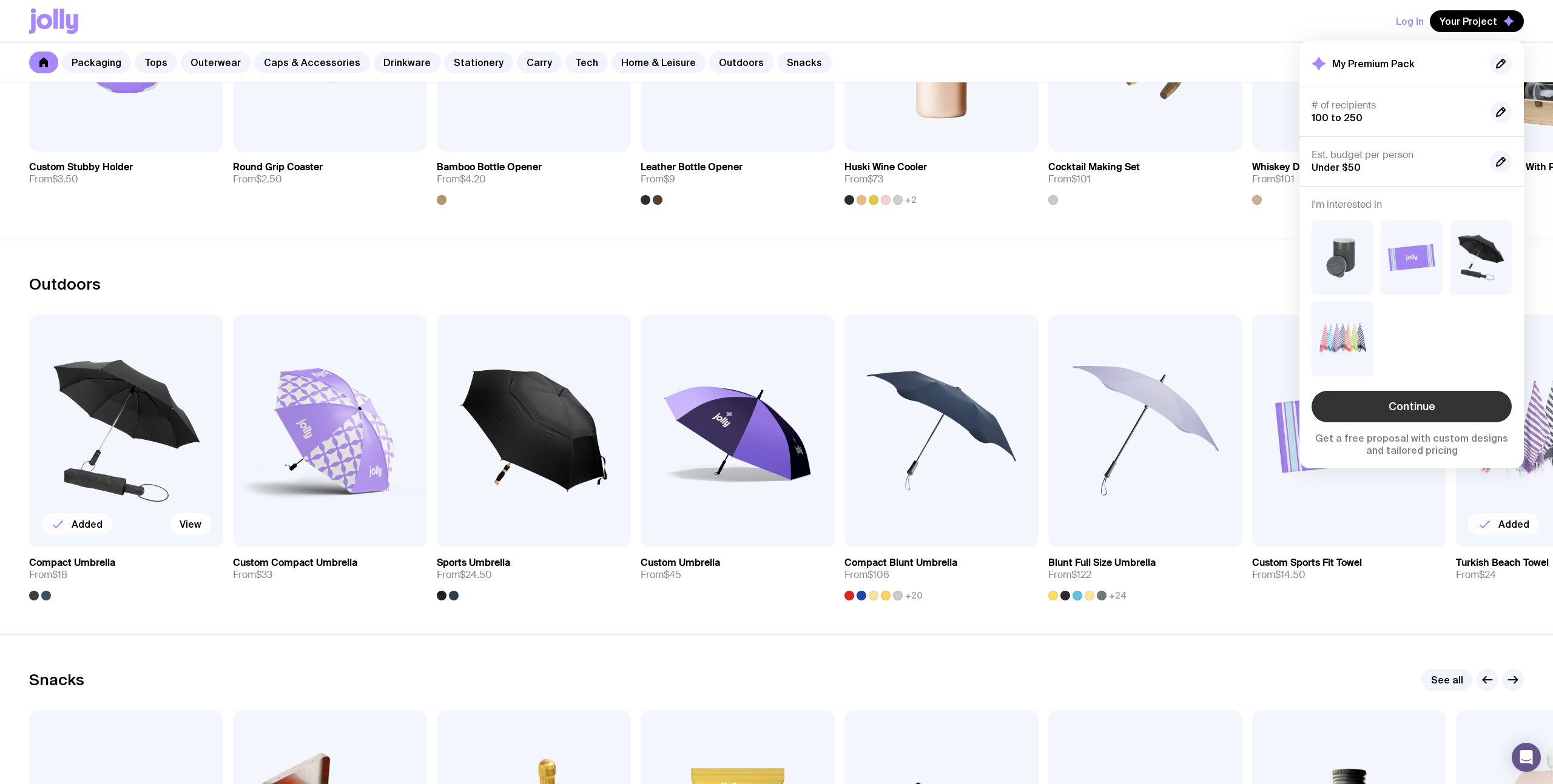
click at [1420, 409] on link "Continue" at bounding box center [1411, 407] width 200 height 32
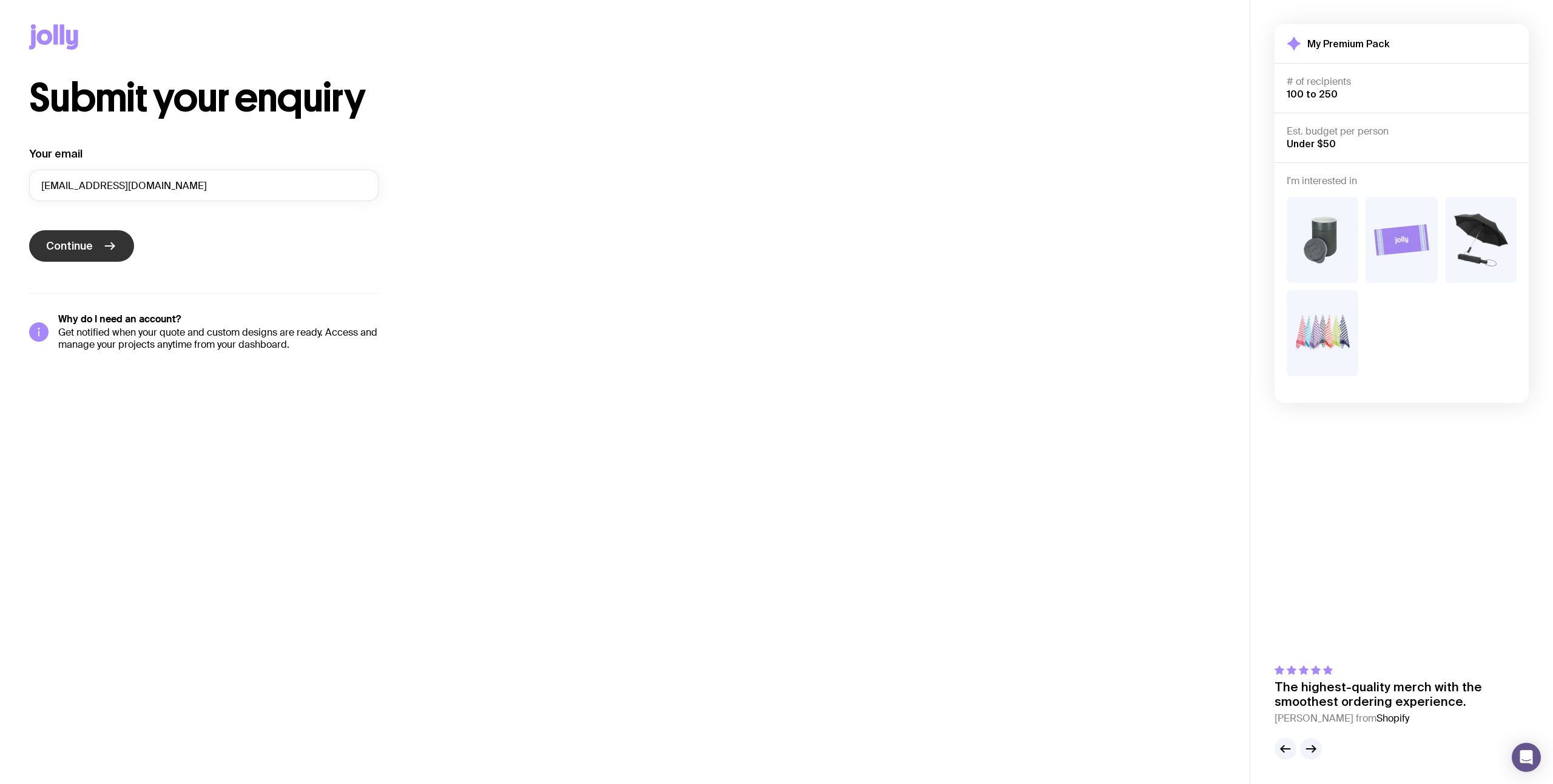
click at [76, 245] on span "Continue" at bounding box center [69, 247] width 47 height 15
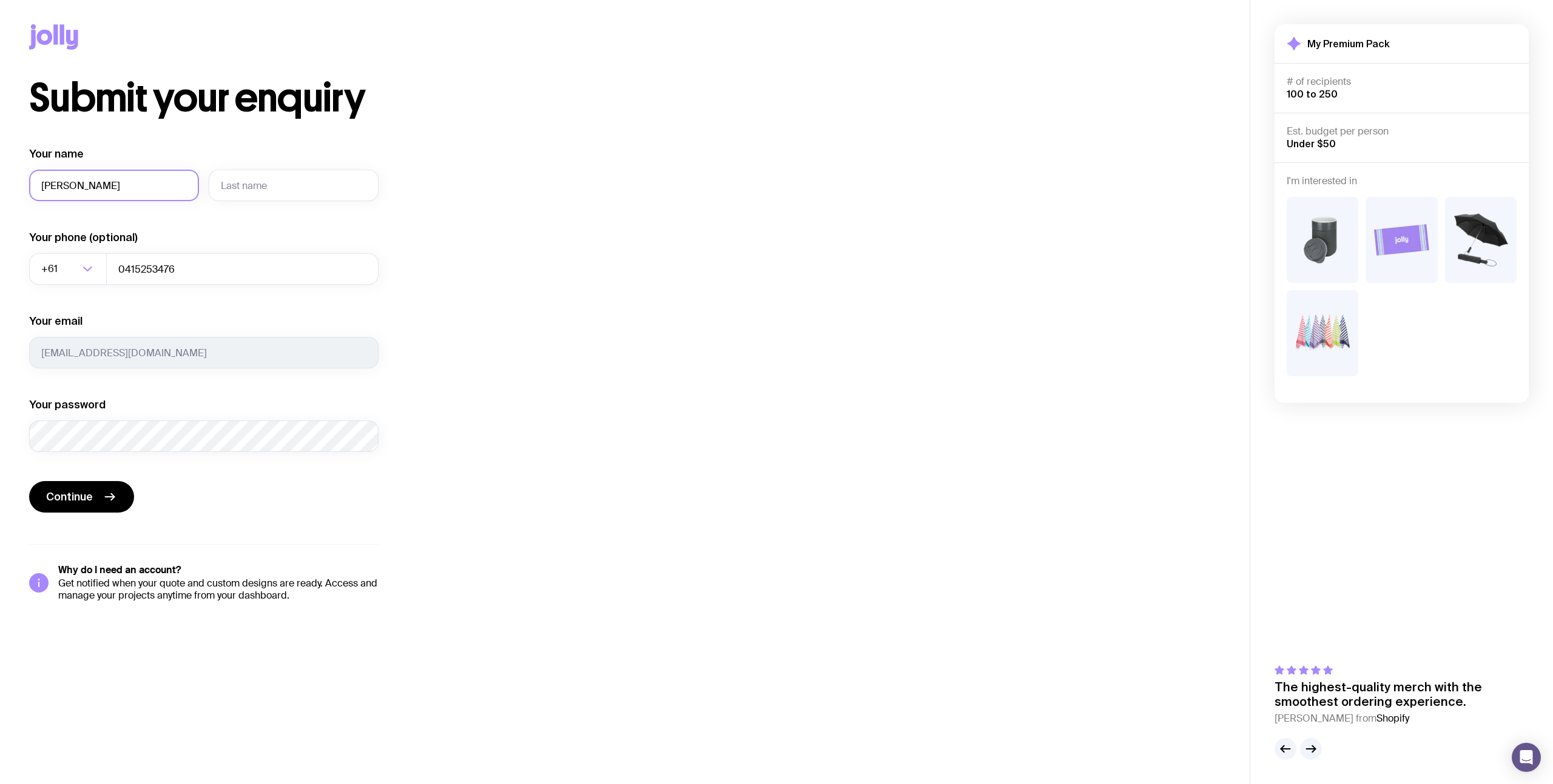
type input "[PERSON_NAME]"
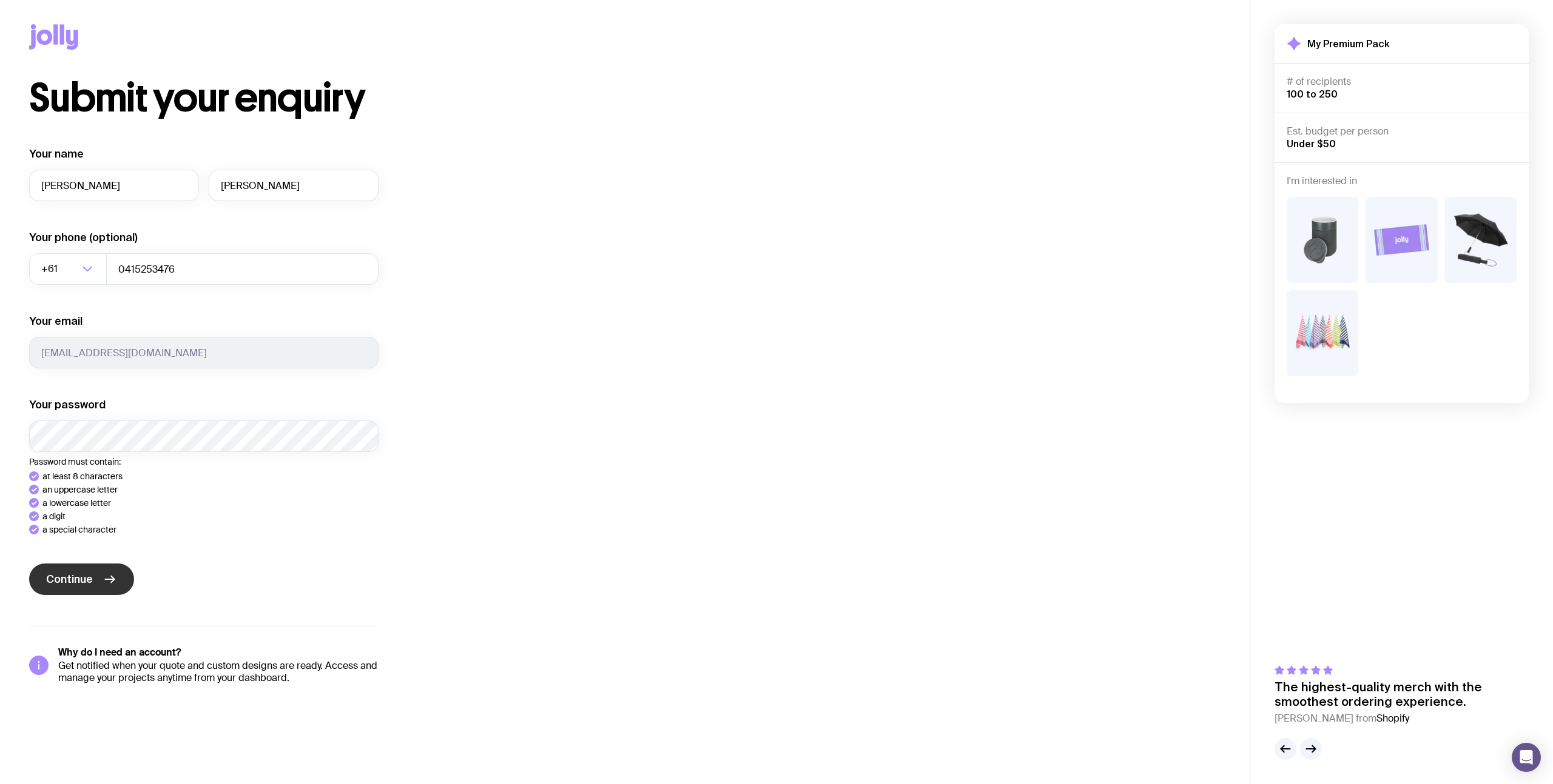
click at [94, 582] on div "Your name [PERSON_NAME] Your phone (optional) +61 Loading... 0415253476 Your em…" at bounding box center [204, 415] width 349 height 537
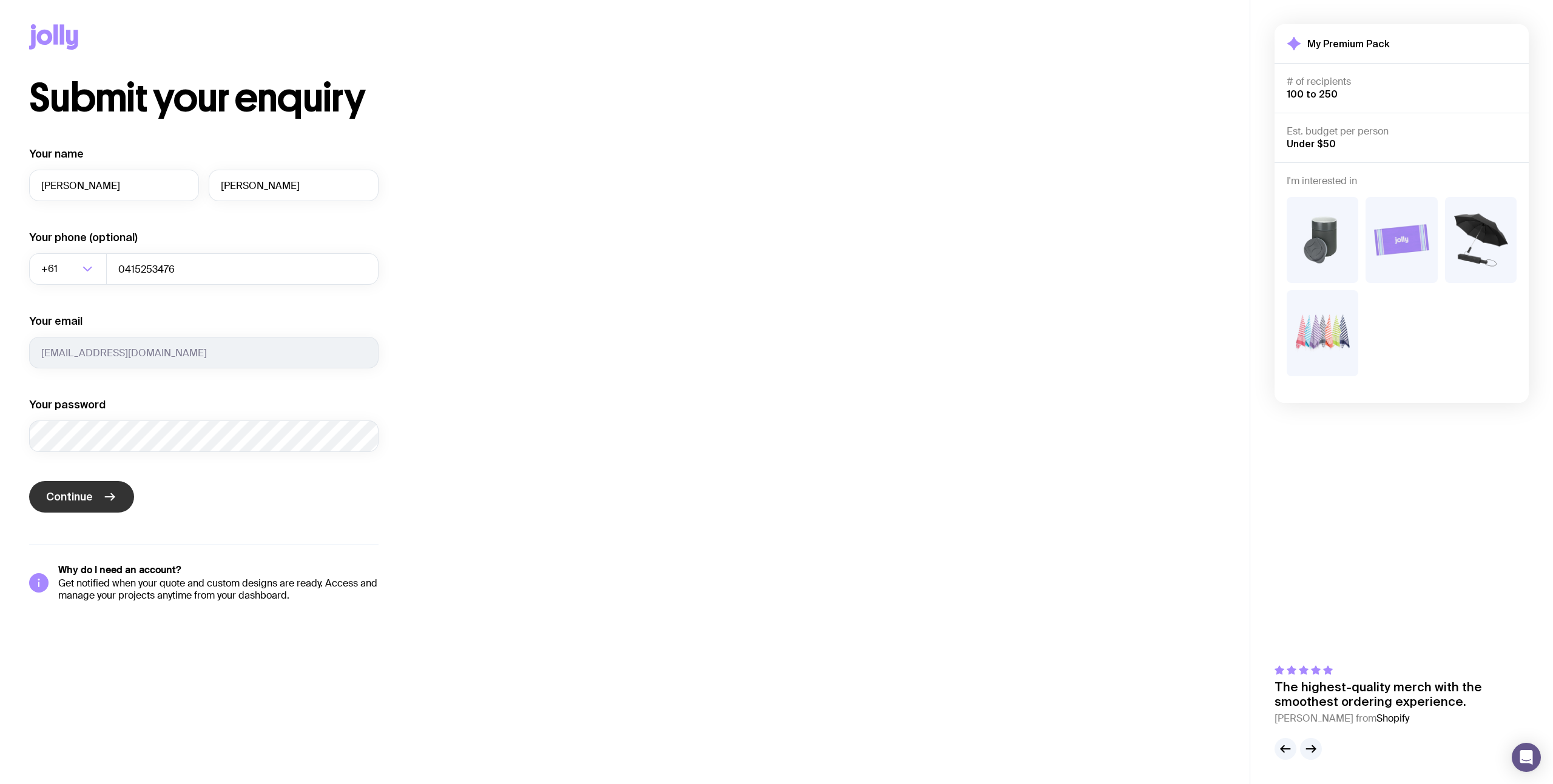
click at [109, 494] on icon "submit" at bounding box center [110, 497] width 15 height 15
